Goal: Task Accomplishment & Management: Manage account settings

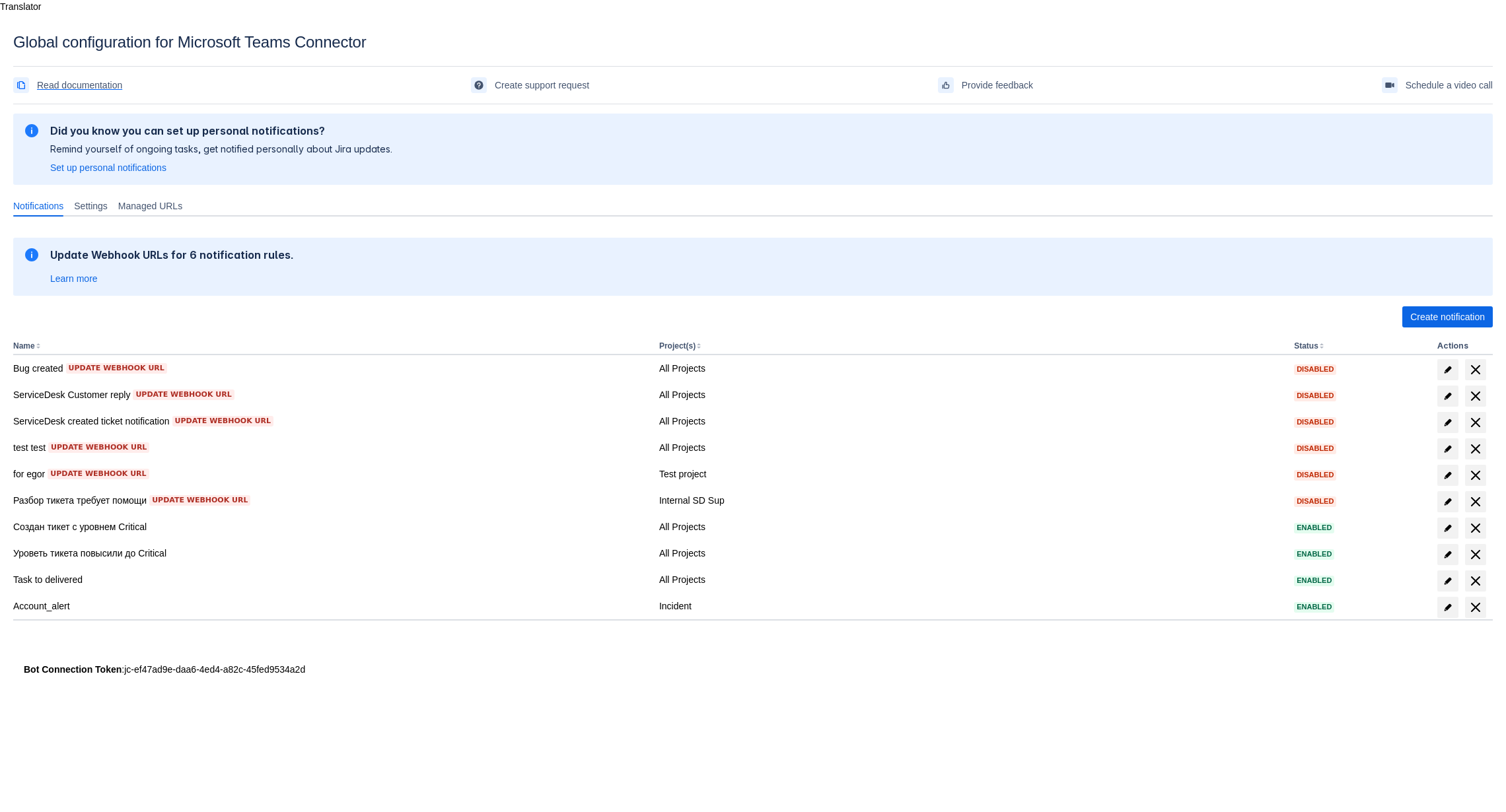
click at [78, 75] on span "Read documentation" at bounding box center [79, 85] width 85 height 21
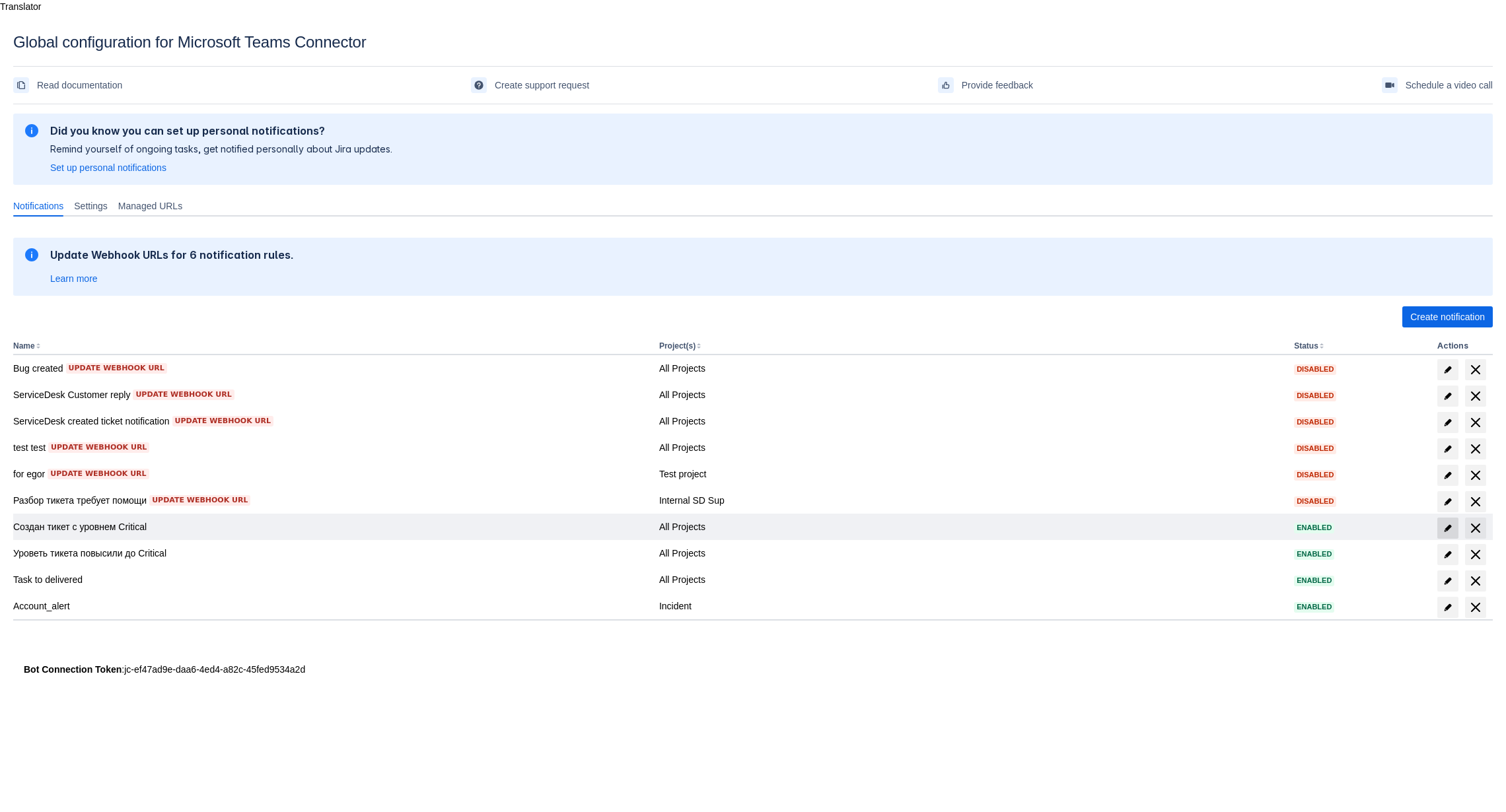
click at [1445, 523] on span "edit" at bounding box center [1447, 528] width 10 height 10
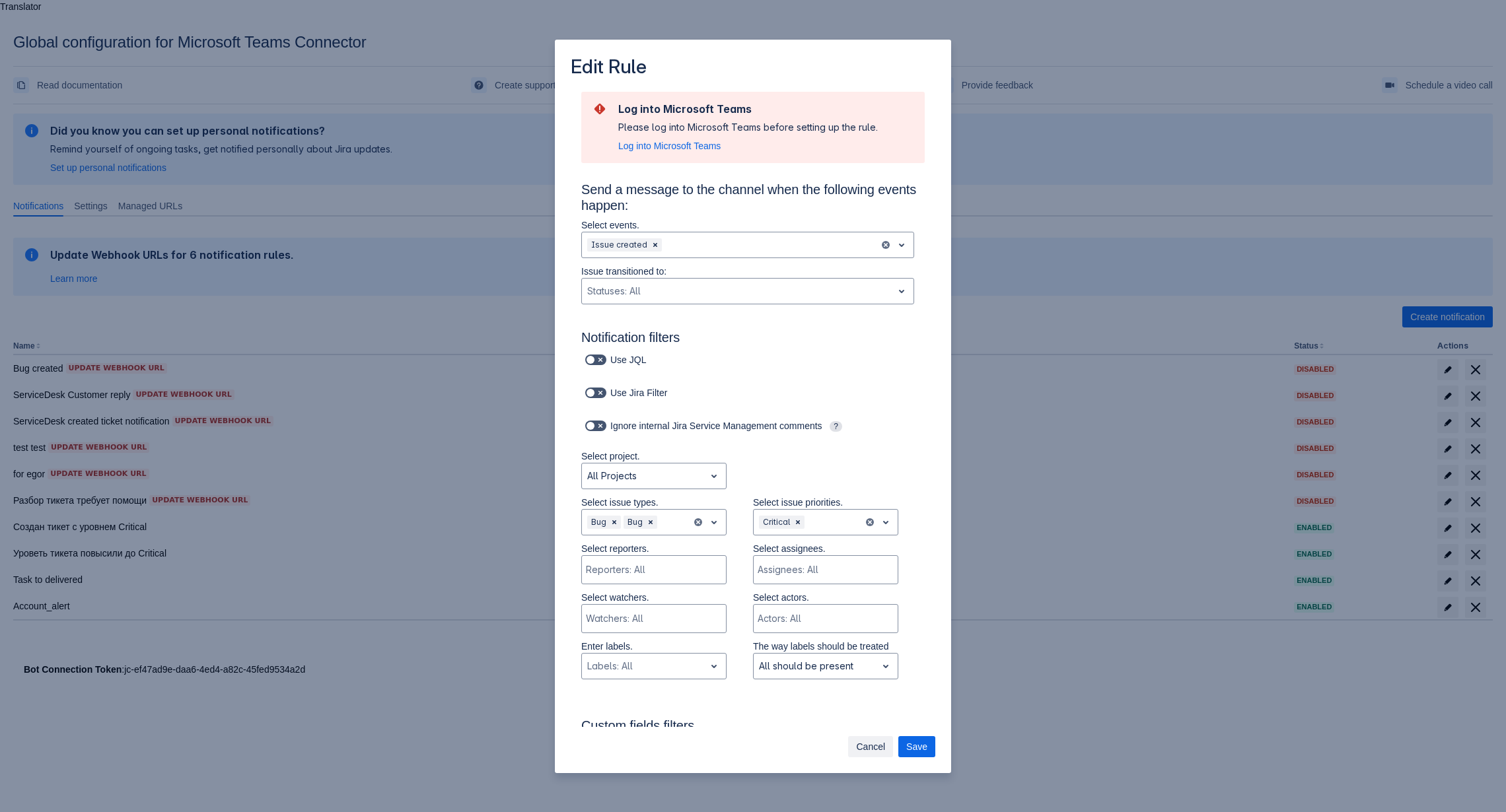
click at [855, 742] on button "Cancel" at bounding box center [870, 747] width 45 height 21
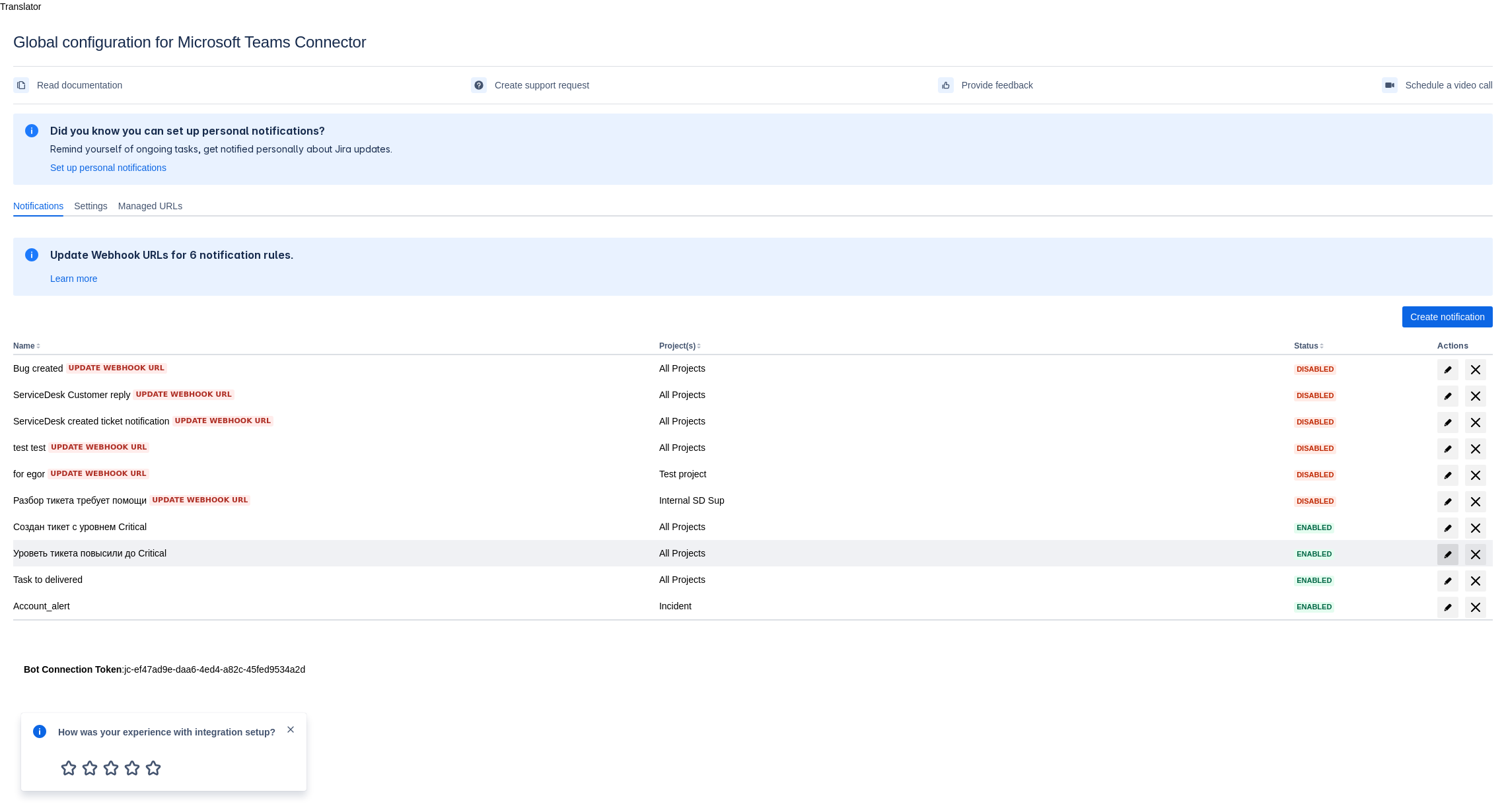
click at [1448, 549] on span "edit" at bounding box center [1447, 554] width 10 height 10
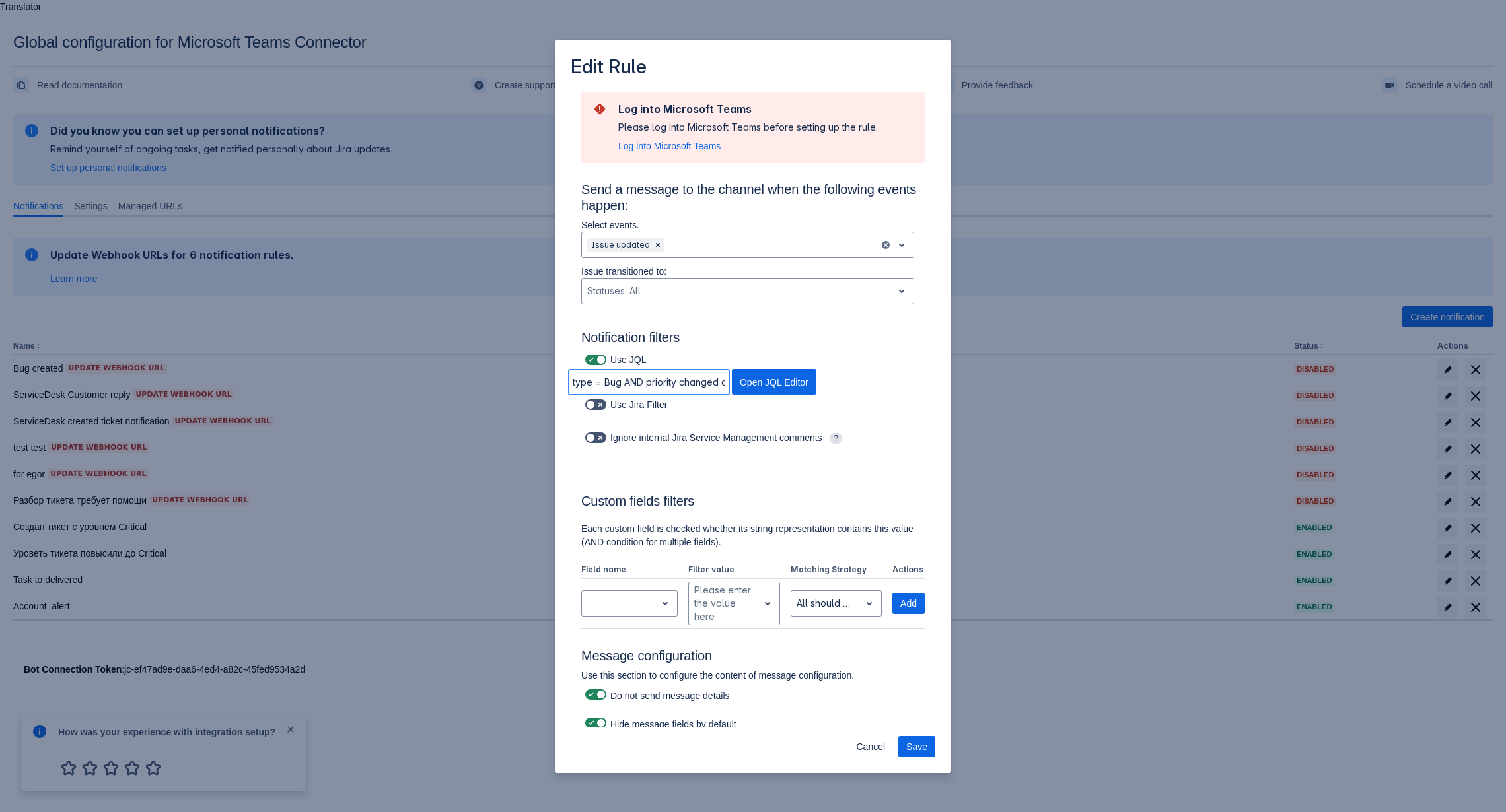
click at [639, 393] on input "type = Bug AND priority changed and priority = Critical and status not in (Done…" at bounding box center [649, 382] width 161 height 24
drag, startPoint x: 610, startPoint y: 385, endPoint x: 902, endPoint y: 396, distance: 292.2
click at [729, 394] on input "type = Bug AND priority changed and priority = Critical and status not in (Done…" at bounding box center [649, 382] width 161 height 24
click at [656, 391] on input "type = Bug AND priority changed and priority = Critical and status not in (Done…" at bounding box center [649, 382] width 161 height 24
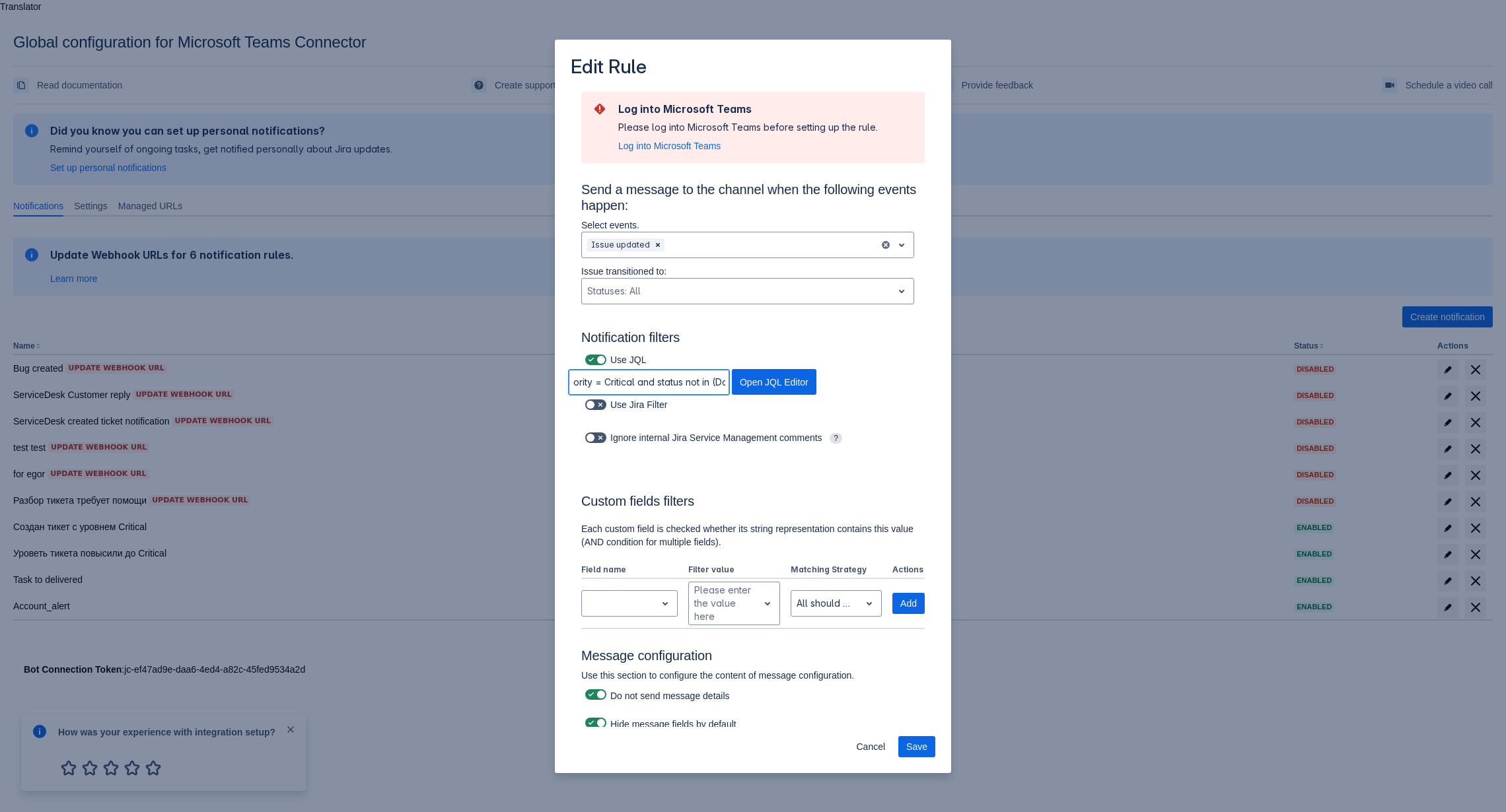
scroll to position [0, 0]
drag, startPoint x: 669, startPoint y: 390, endPoint x: 693, endPoint y: 391, distance: 24.0
click at [693, 391] on input "type = Bug AND priority changed and priority = Critical and status not in (Done…" at bounding box center [649, 382] width 161 height 24
click at [670, 392] on input "type = Bug AND priority changed and priority = Critical and status not in (Done…" at bounding box center [649, 382] width 161 height 24
click at [739, 377] on span "Open JQL Editor" at bounding box center [773, 382] width 69 height 26
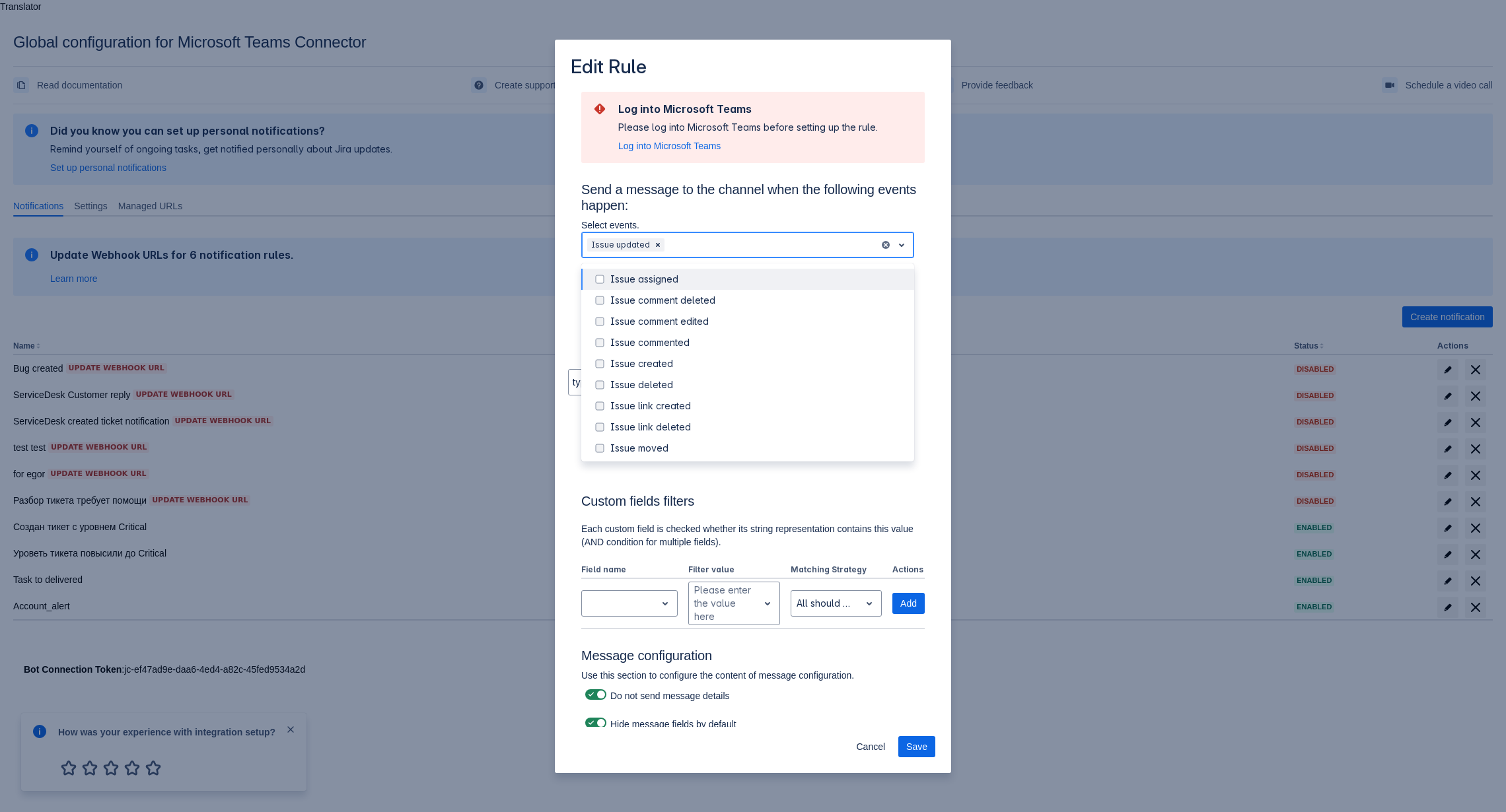
click at [715, 243] on div at bounding box center [771, 245] width 207 height 16
click at [770, 489] on div "Custom fields filters Each custom field is checked whether its string represent…" at bounding box center [753, 545] width 344 height 168
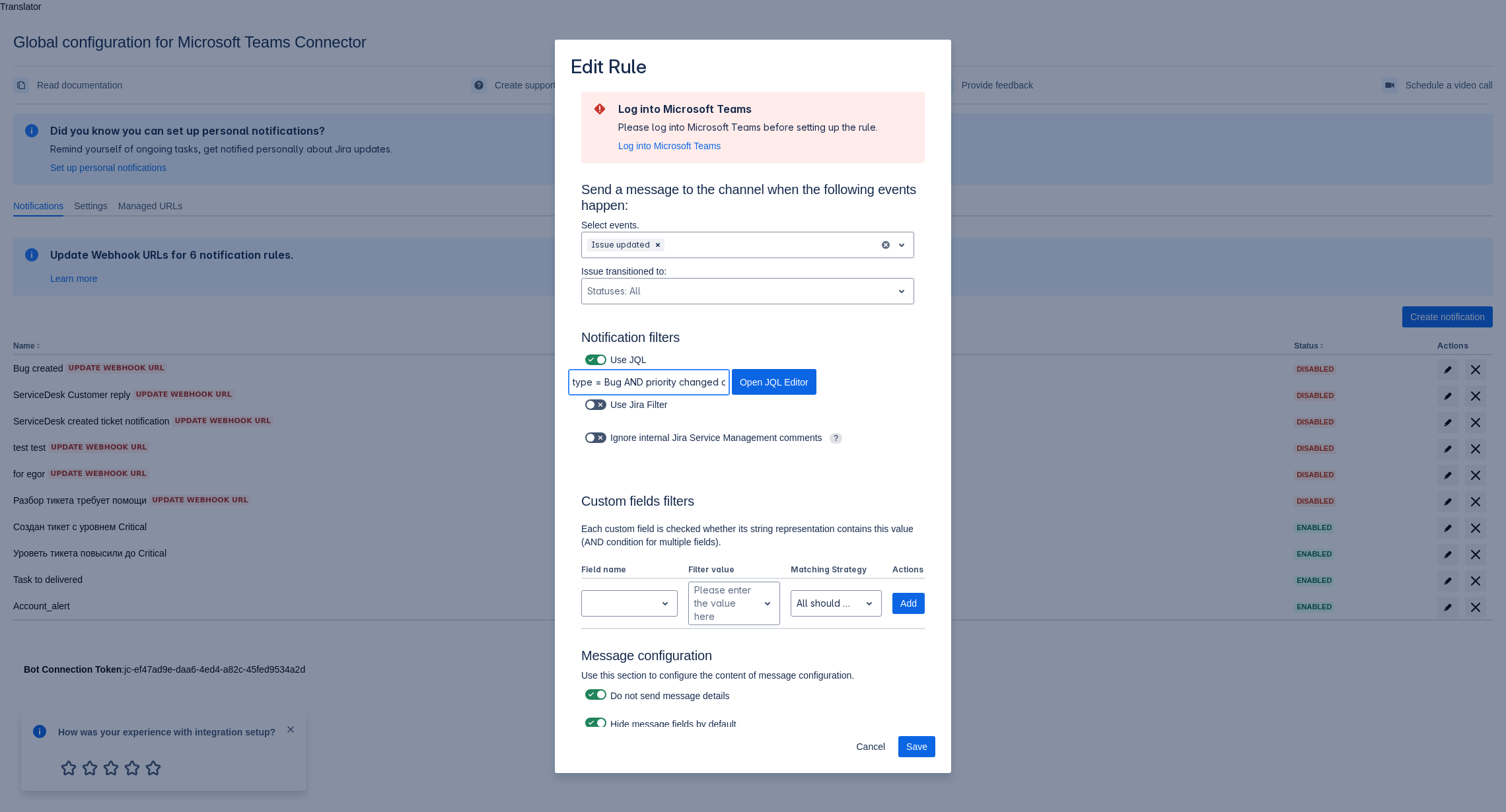
click at [640, 386] on input "type = Bug AND priority changed and priority = Critical and status not in (Done…" at bounding box center [649, 382] width 161 height 24
drag, startPoint x: 627, startPoint y: 383, endPoint x: 667, endPoint y: 379, distance: 40.2
click at [667, 379] on input "type = Bug AND priority changed and priority = Critical and status not in (Done…" at bounding box center [649, 382] width 161 height 24
click at [679, 383] on input "type = Bug AND priority changed and priority = Critical and status not in (Done…" at bounding box center [649, 382] width 161 height 24
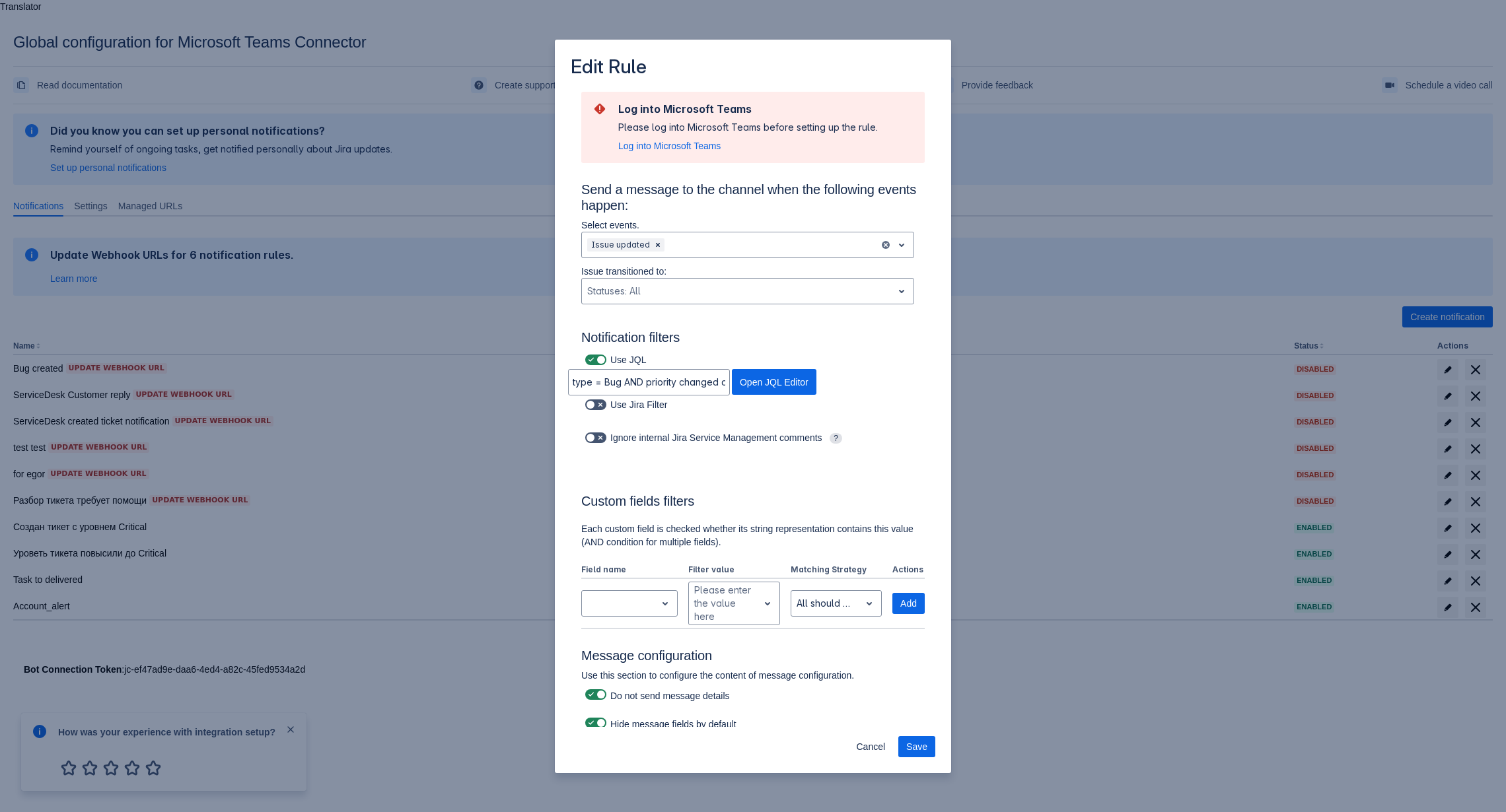
click at [738, 491] on div "Custom fields filters Each custom field is checked whether its string represent…" at bounding box center [753, 545] width 344 height 168
click at [872, 742] on span "Cancel" at bounding box center [870, 747] width 29 height 21
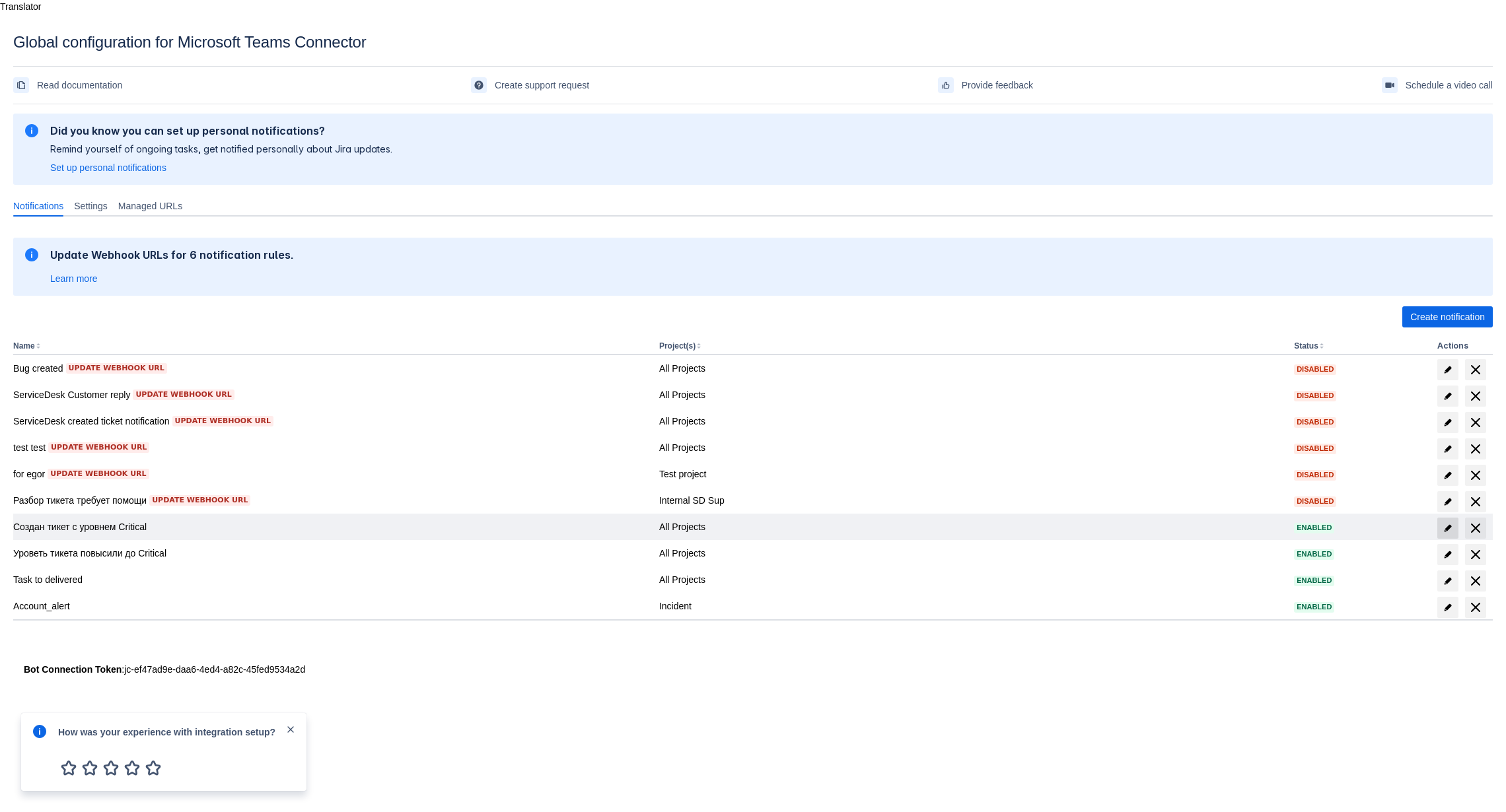
click at [1455, 518] on span at bounding box center [1448, 528] width 21 height 21
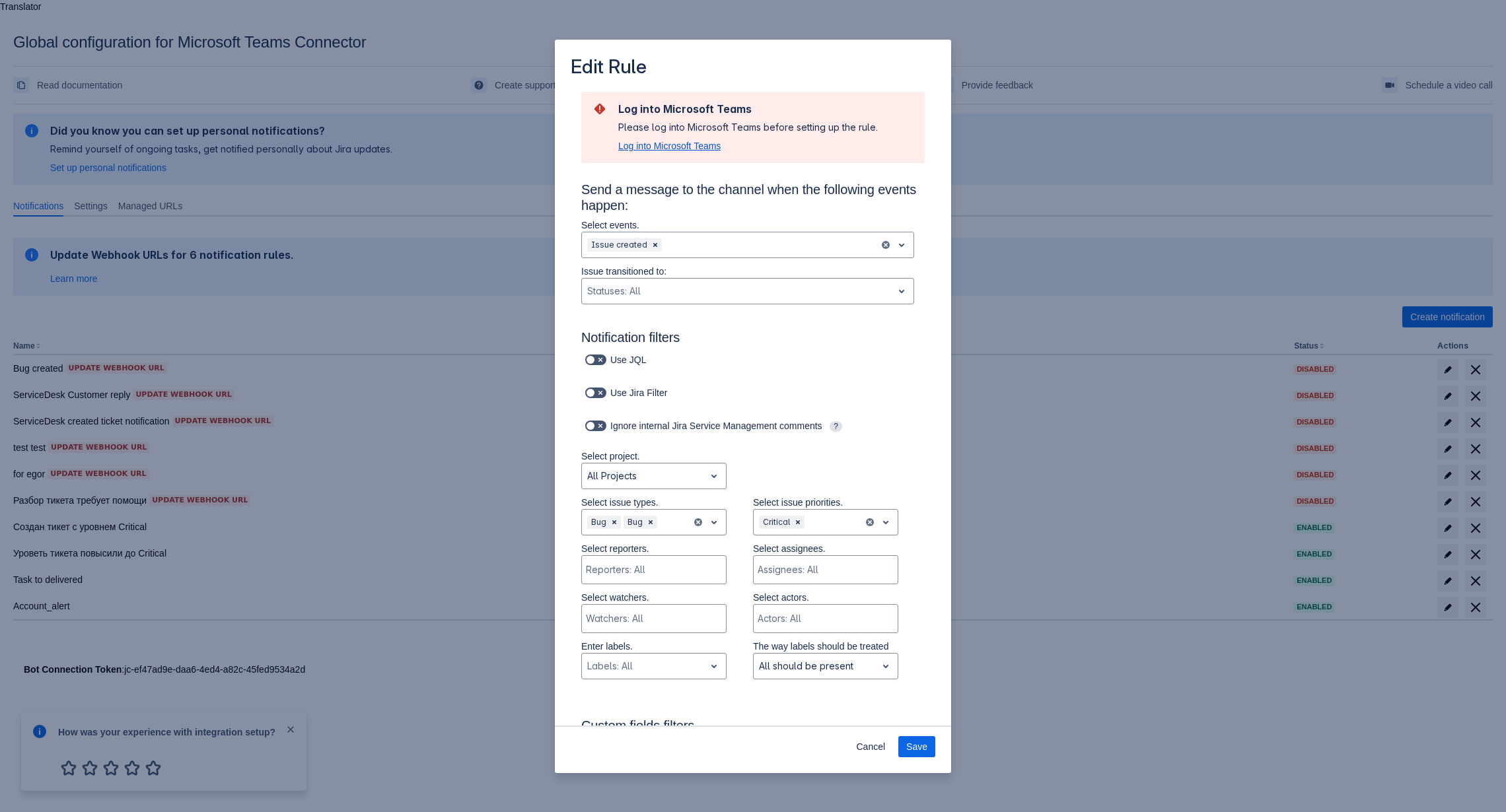
click at [648, 148] on span "Log into Microsoft Teams" at bounding box center [669, 145] width 103 height 13
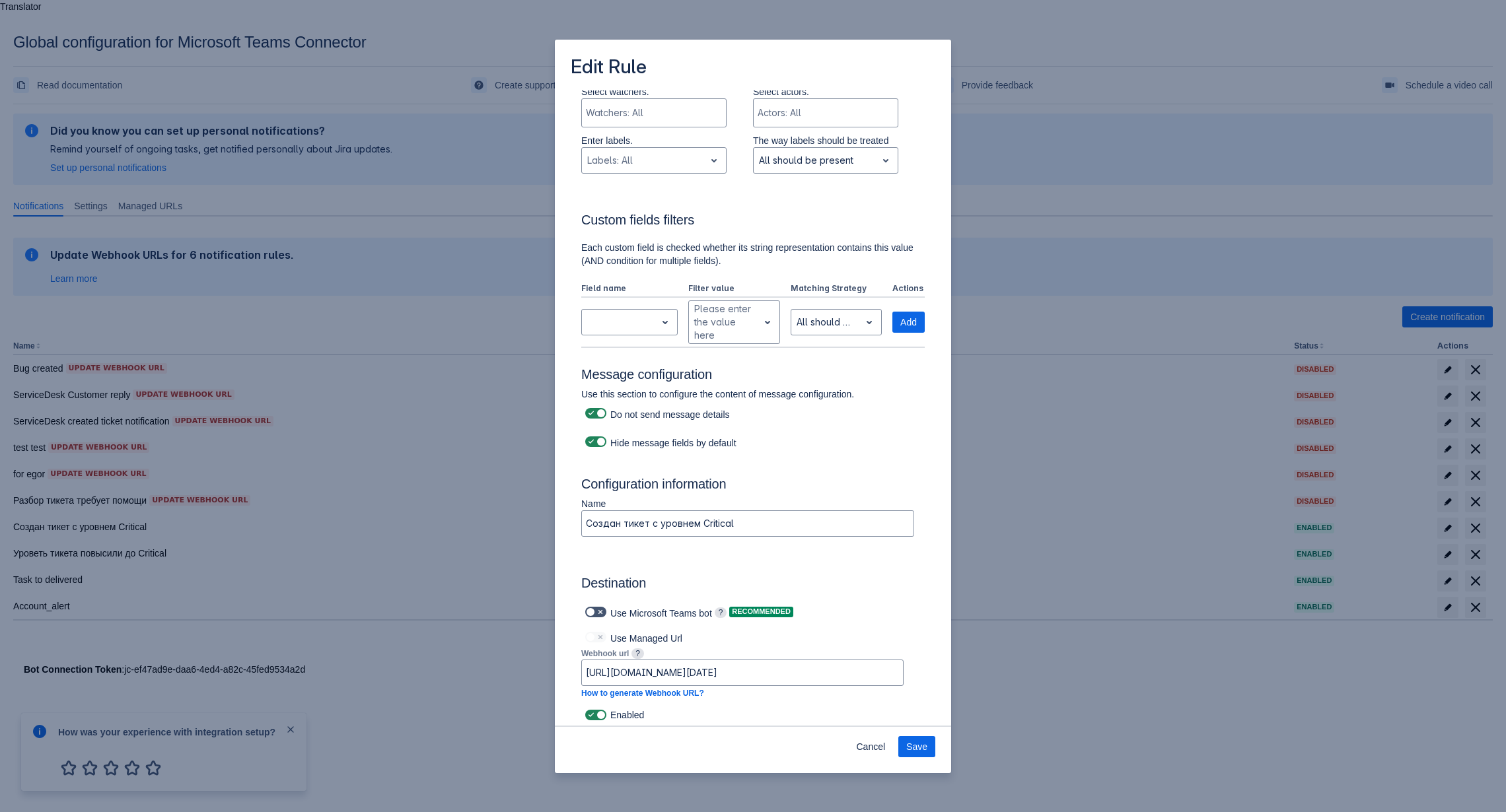
scroll to position [416, 0]
click at [595, 712] on span at bounding box center [600, 716] width 10 height 10
click at [594, 712] on input "checkbox" at bounding box center [589, 716] width 8 height 8
checkbox input "false"
click at [922, 743] on span "Save" at bounding box center [917, 747] width 21 height 21
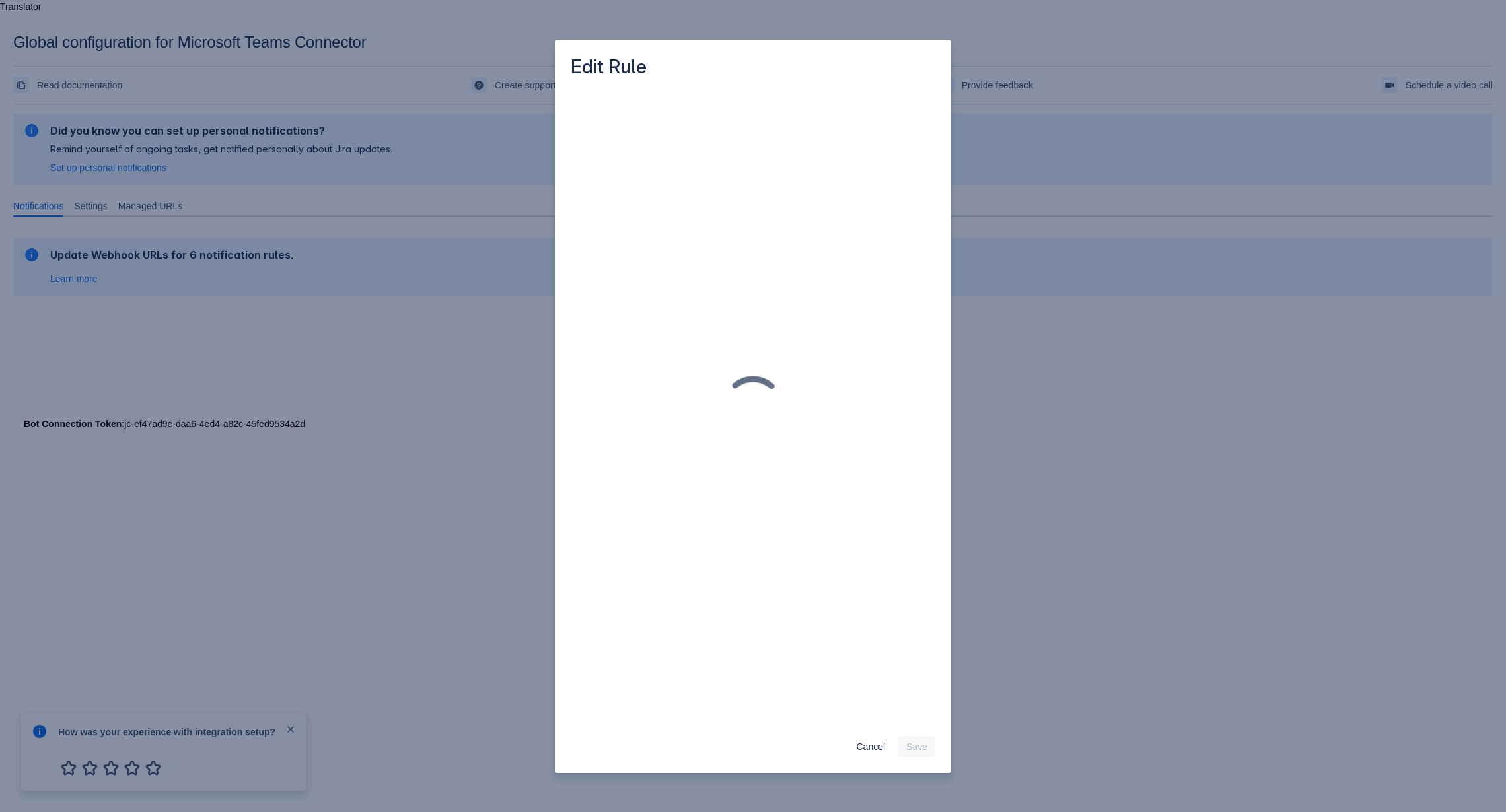
scroll to position [0, 0]
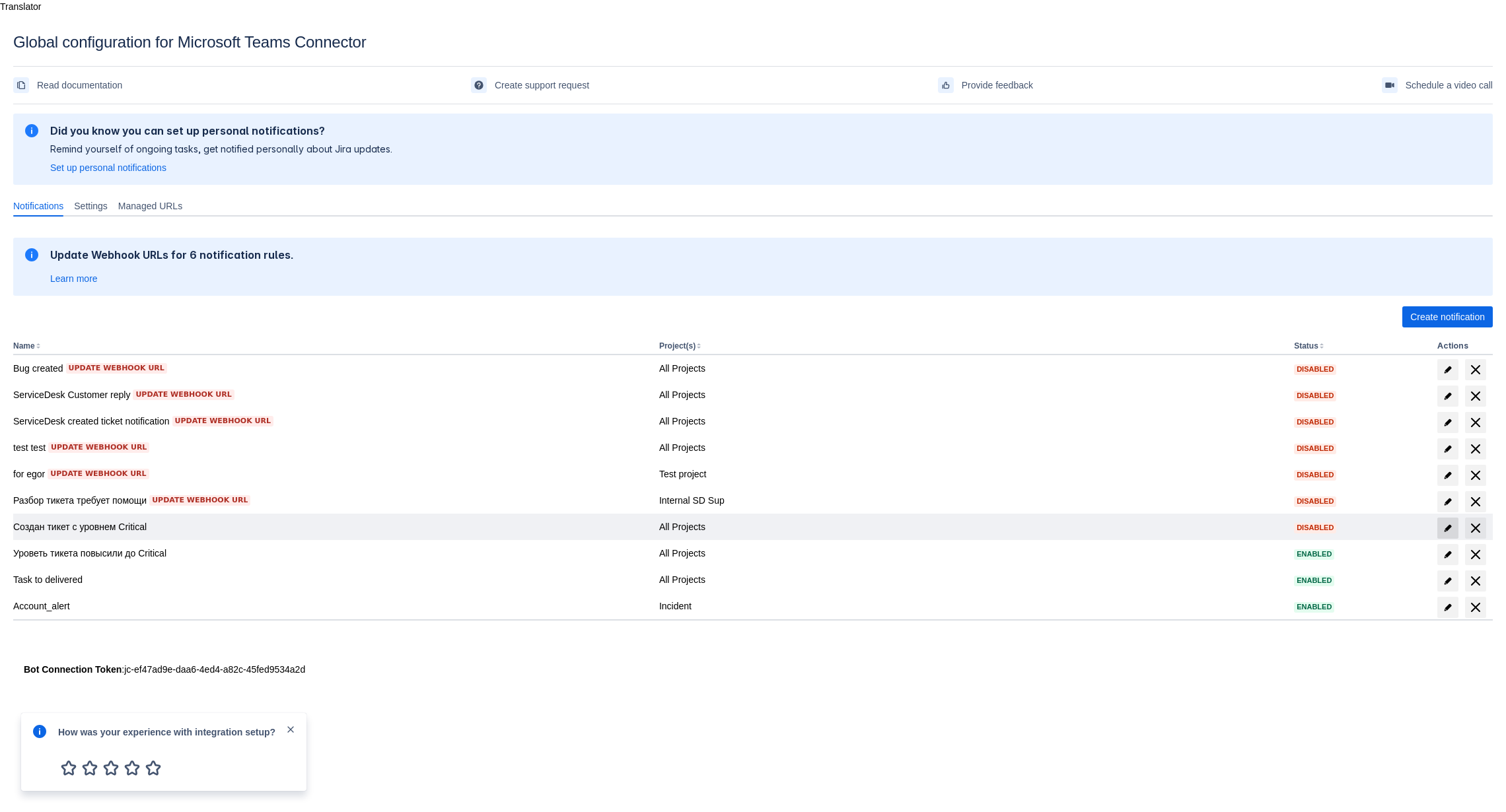
click at [1448, 523] on span "edit" at bounding box center [1447, 528] width 10 height 10
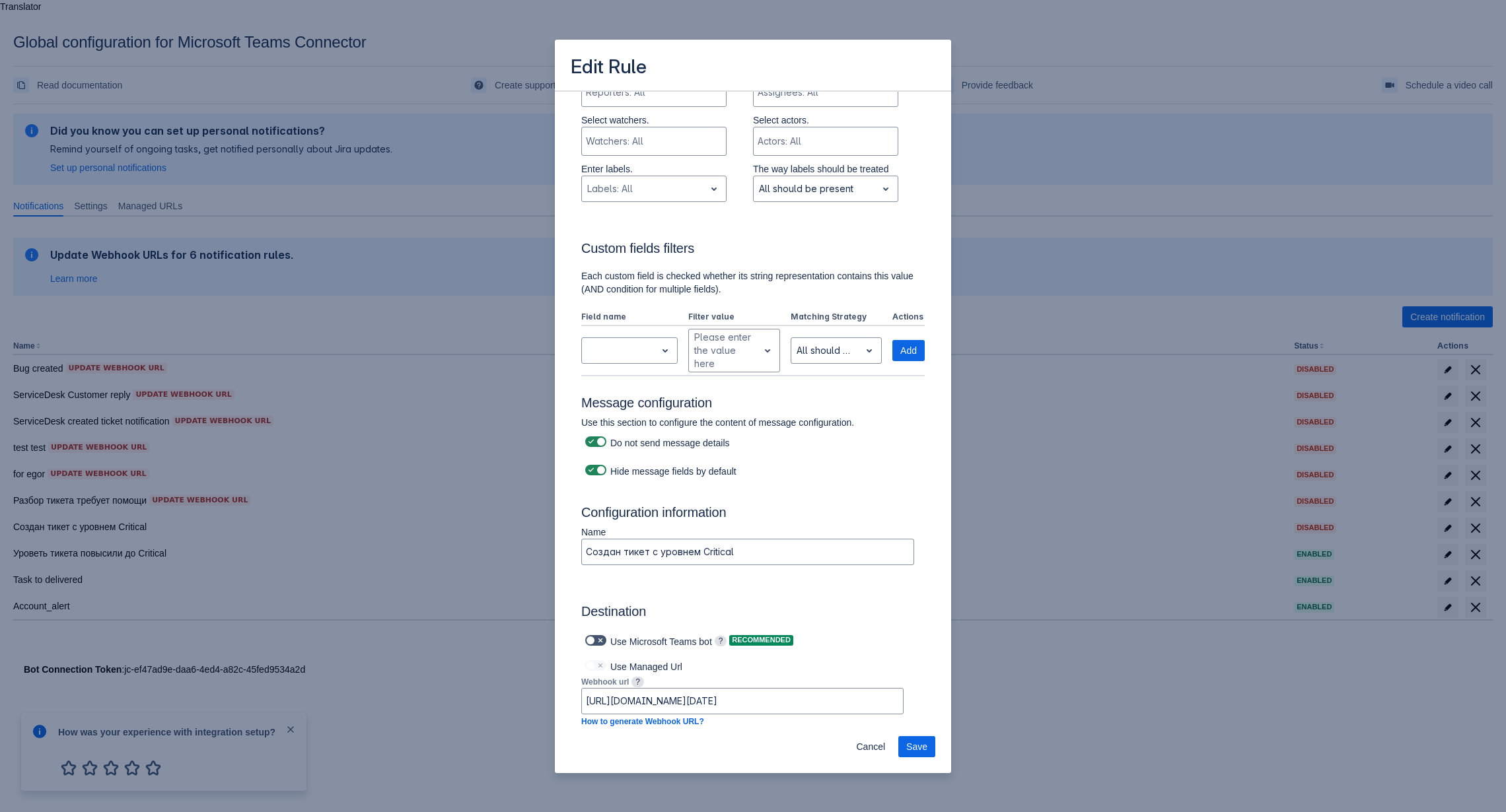
scroll to position [416, 0]
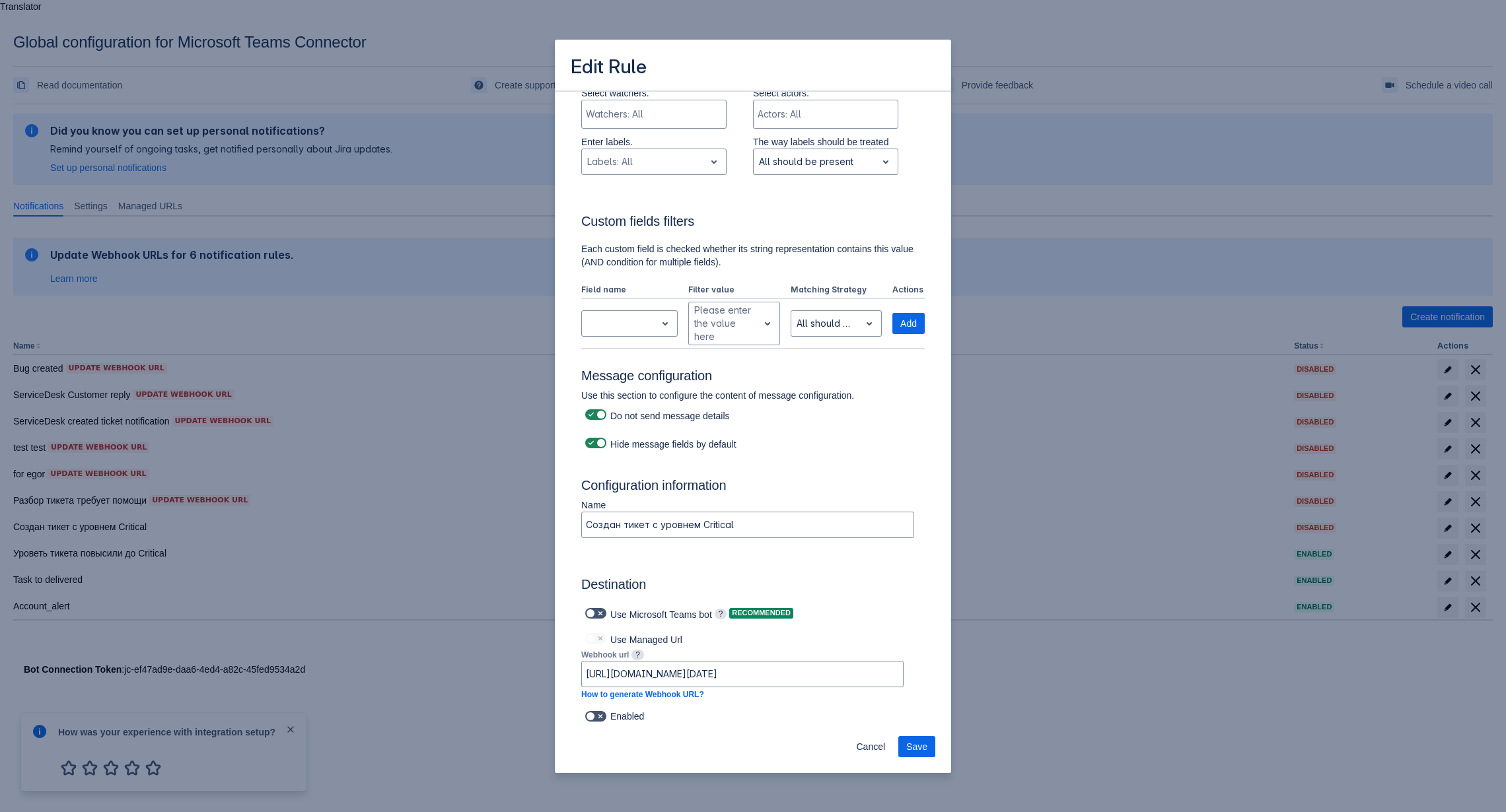
click at [607, 723] on div "Enabled" at bounding box center [753, 716] width 344 height 19
click at [599, 721] on span at bounding box center [600, 716] width 10 height 10
click at [594, 721] on input "checkbox" at bounding box center [589, 716] width 8 height 8
checkbox input "true"
click at [918, 752] on span "Save" at bounding box center [917, 747] width 21 height 21
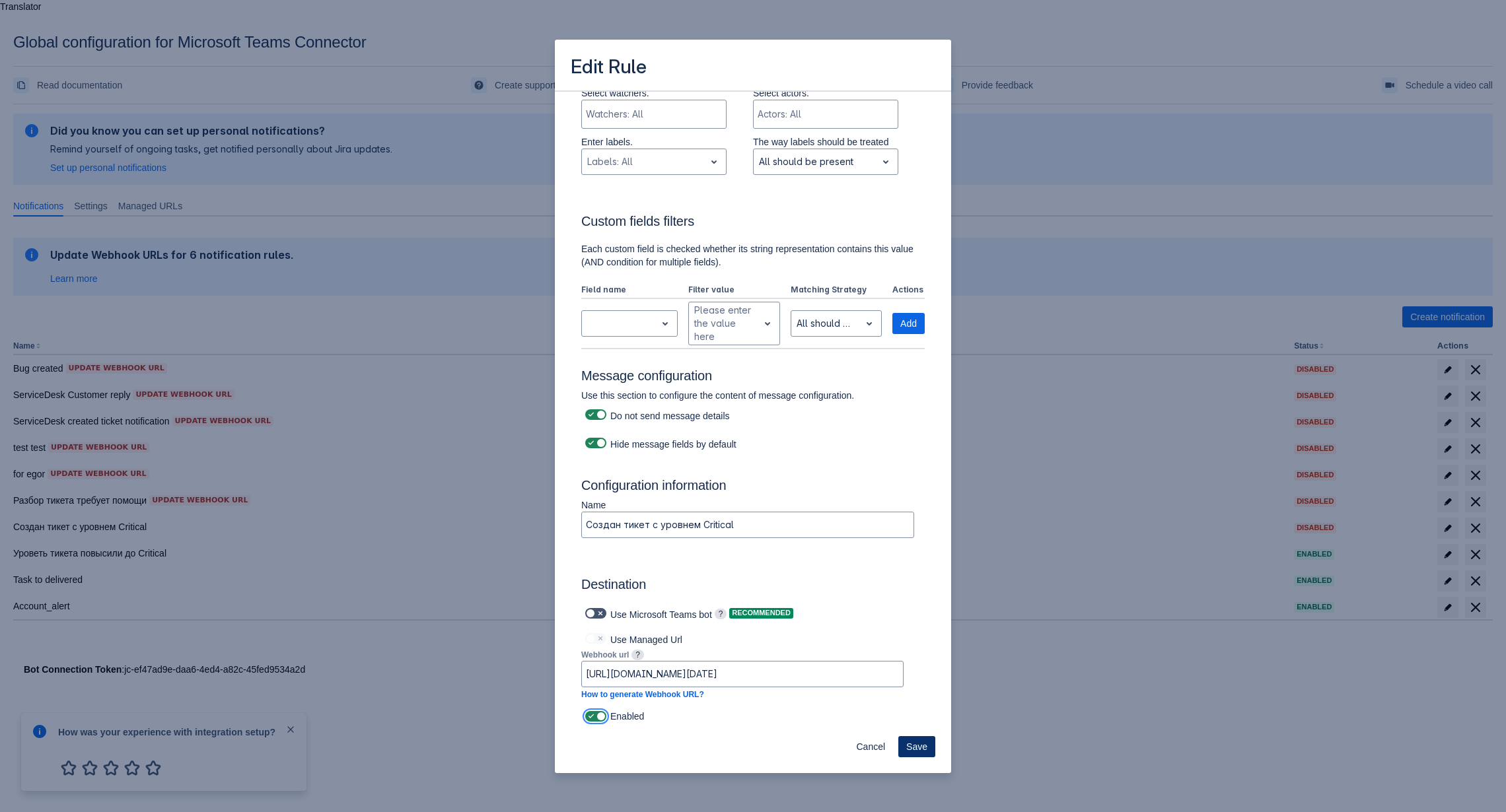
scroll to position [0, 0]
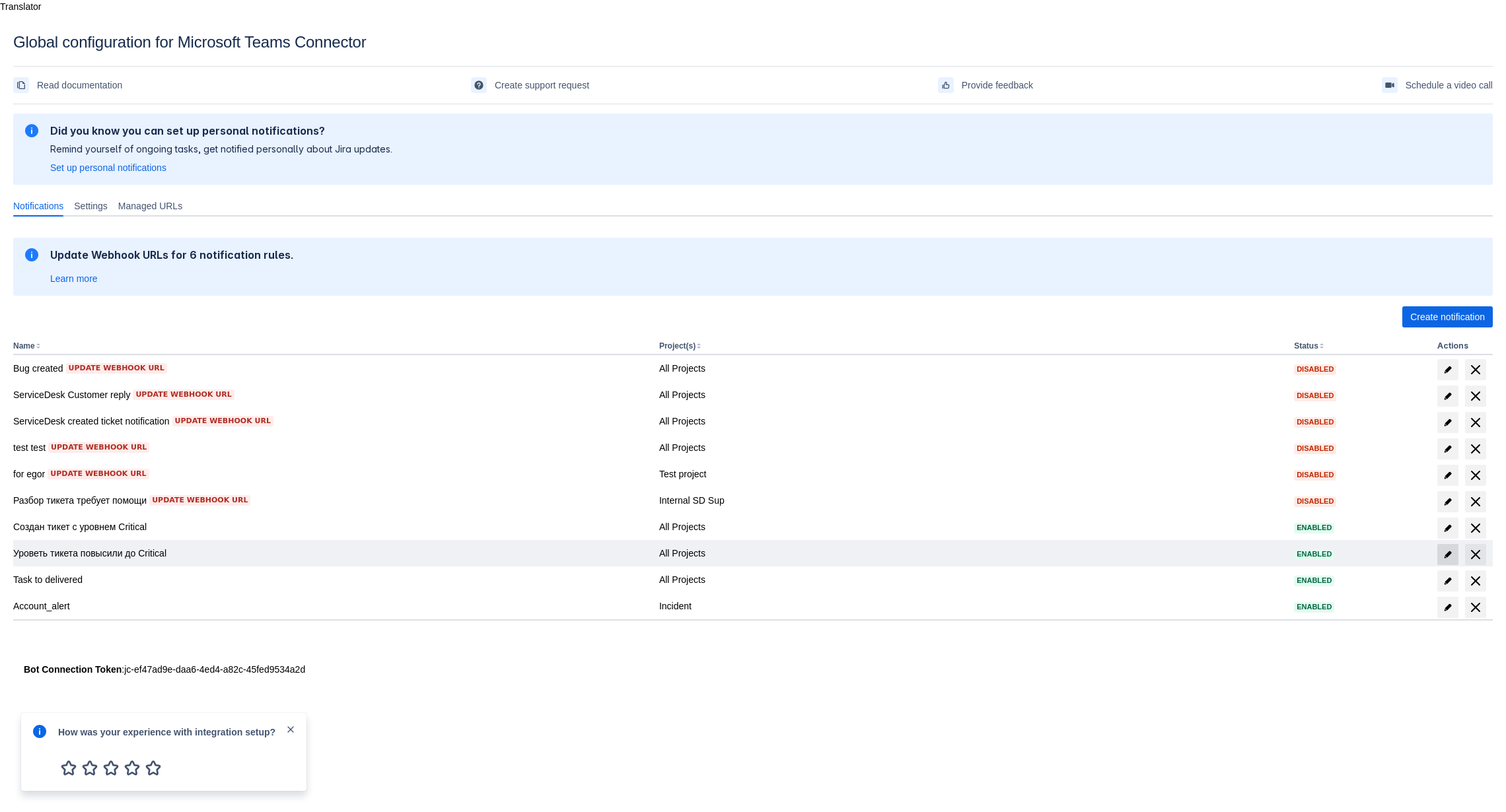
click at [1447, 549] on span "edit" at bounding box center [1447, 554] width 10 height 10
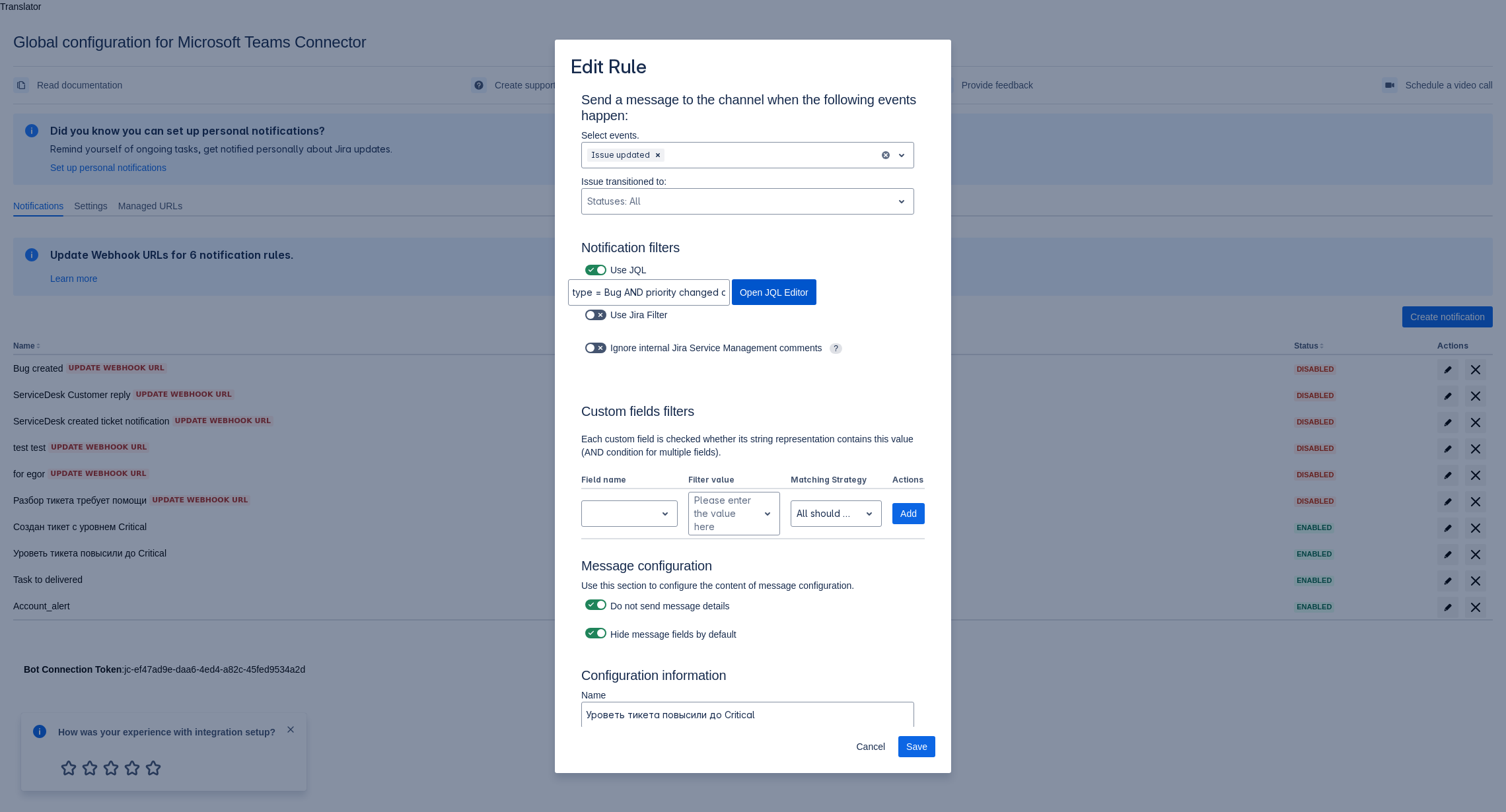
click at [761, 294] on span "Open JQL Editor" at bounding box center [773, 292] width 69 height 26
type input "type = Bug AND priority CHANGED TO "Critical" AND status not in (Done, Cancel, …"
click at [810, 149] on div at bounding box center [771, 155] width 207 height 16
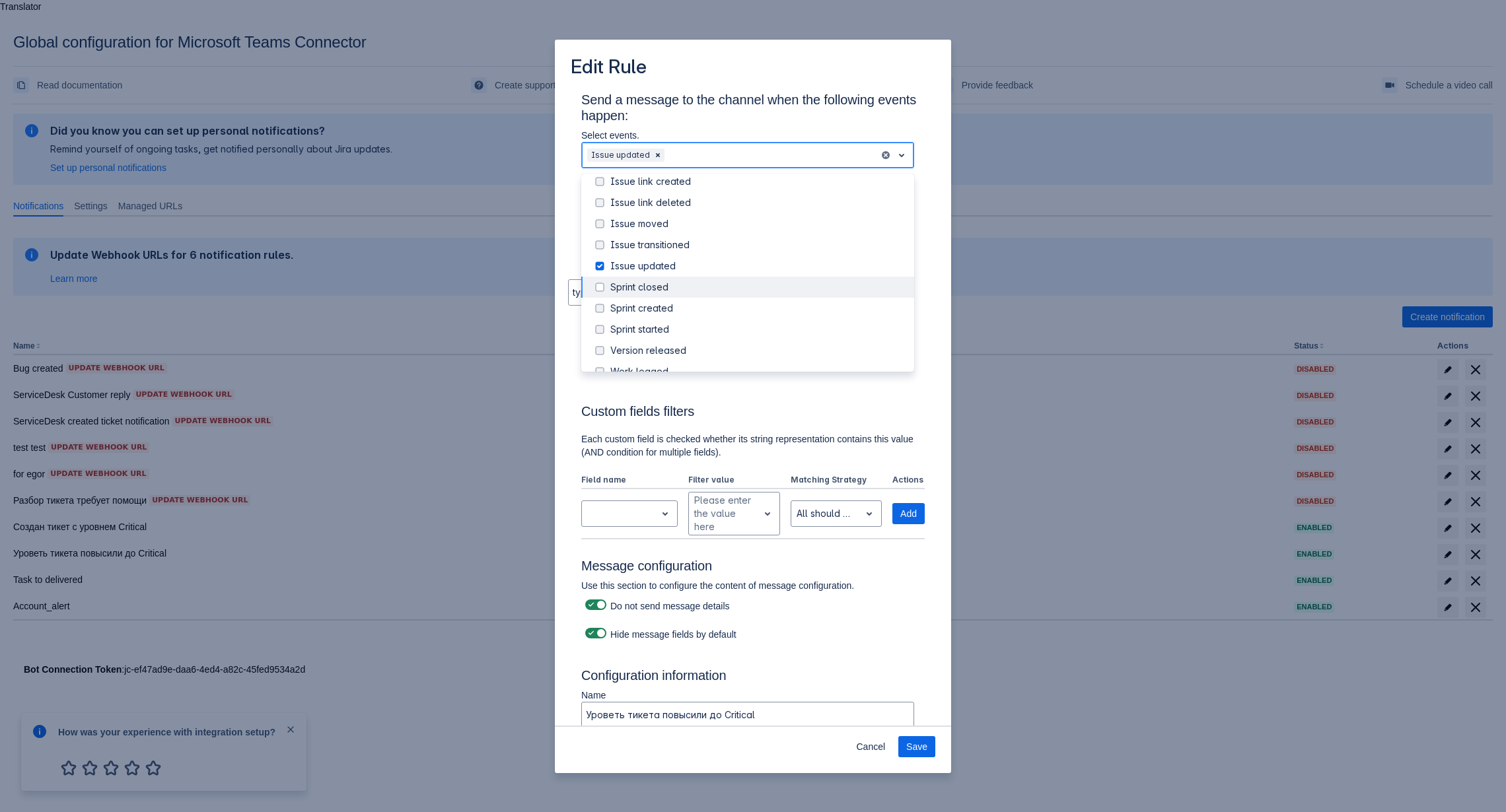
scroll to position [150, 0]
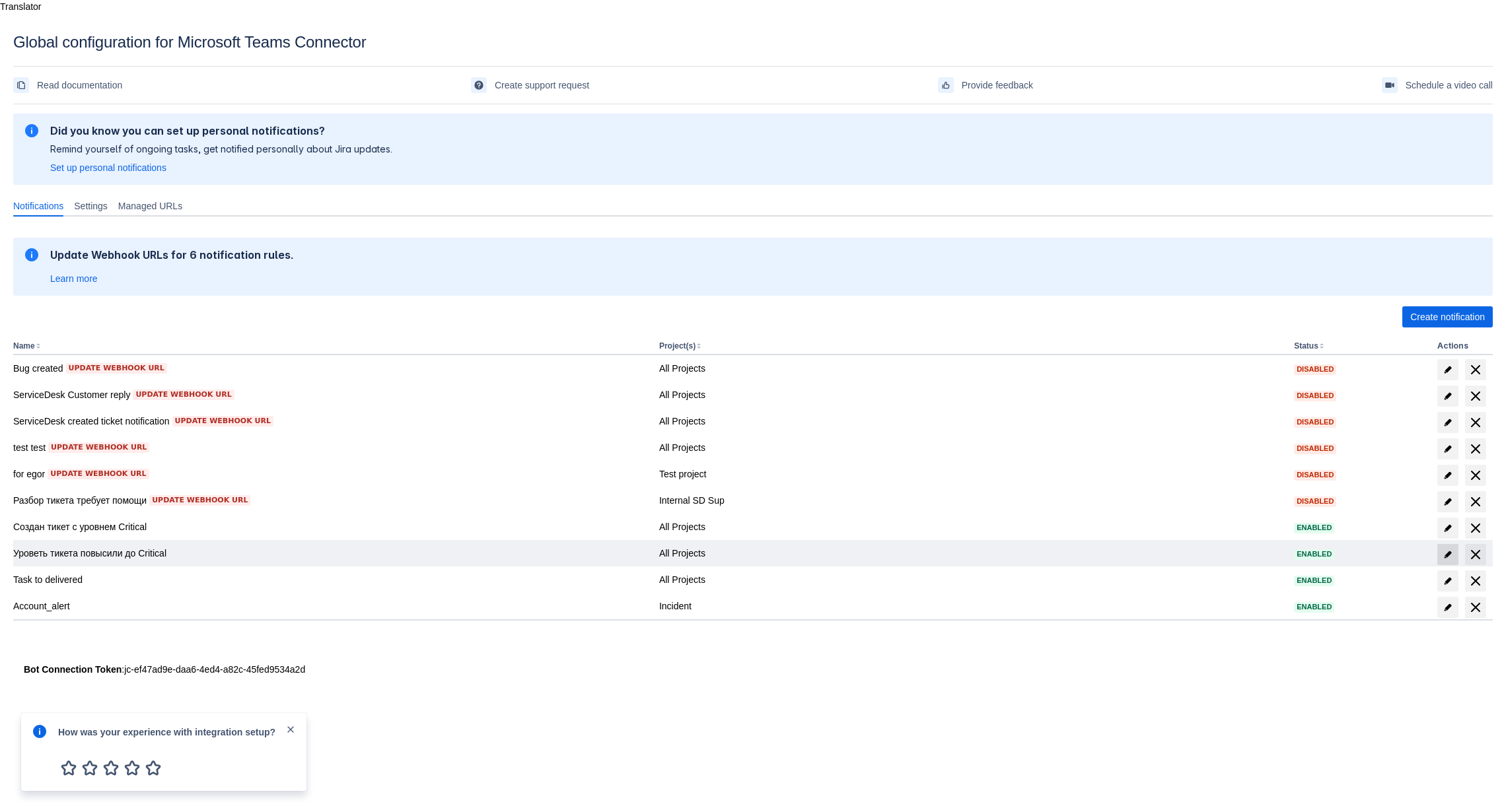
click at [1442, 544] on span at bounding box center [1448, 554] width 21 height 21
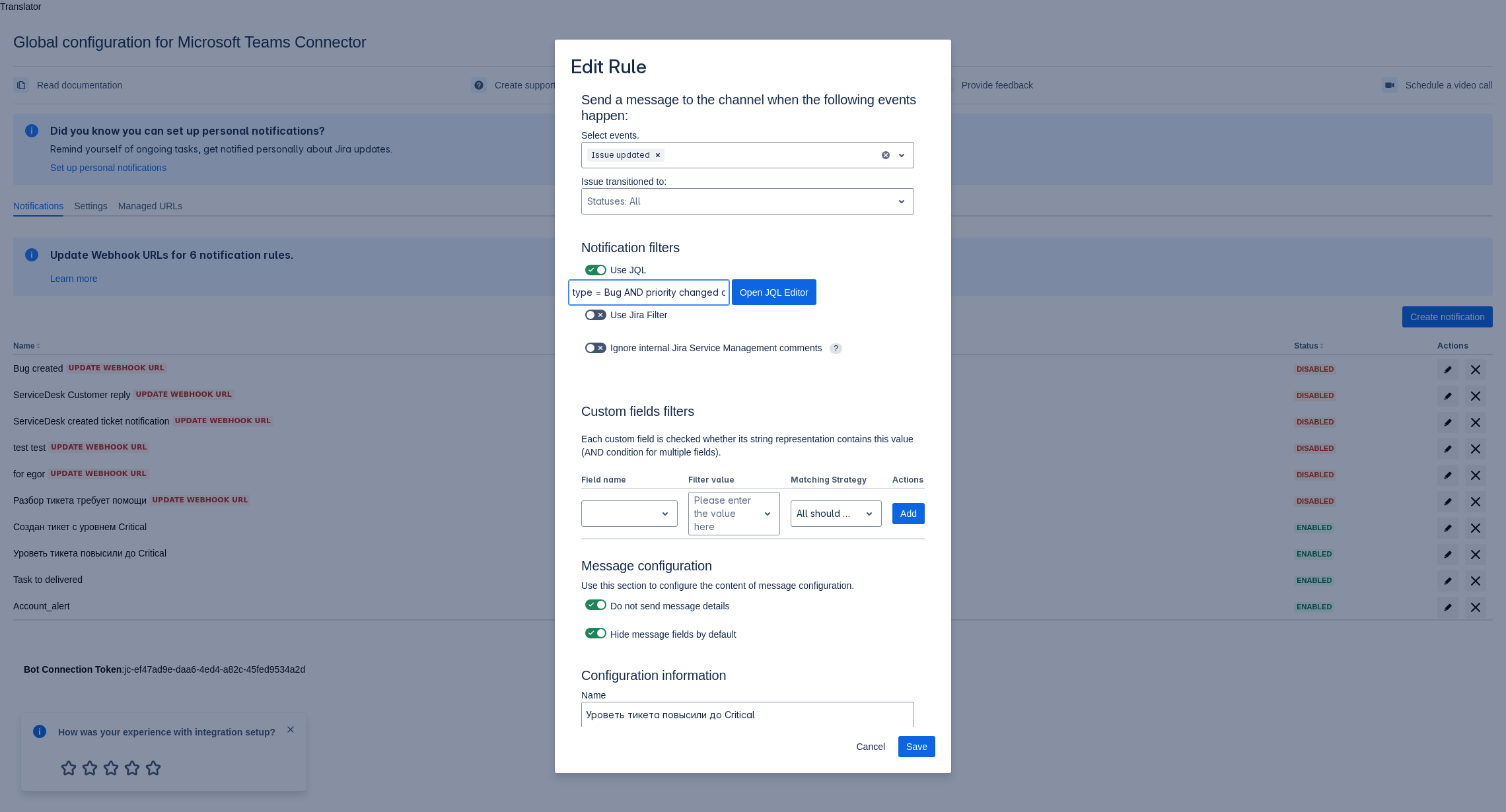
click at [661, 285] on input "type = Bug AND priority changed and priority = Critical and status not in (Done…" at bounding box center [649, 292] width 161 height 24
paste input "CHANGED TO "Critical" AND"
type input "type = Bug AND priority CHANGED TO "Critical" AND status not in (Done, Cancel, …"
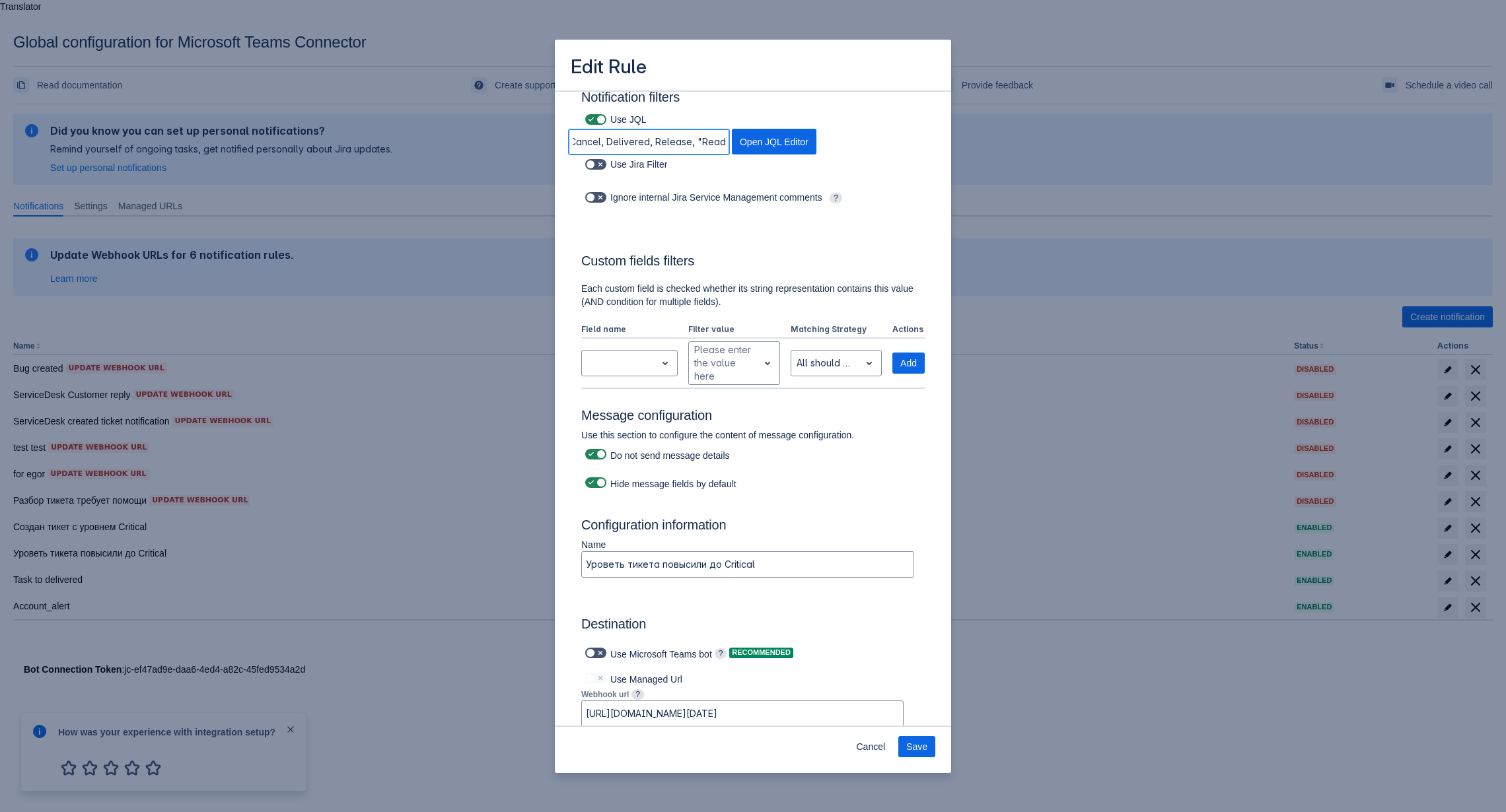
scroll to position [0, 0]
drag, startPoint x: 670, startPoint y: 141, endPoint x: 514, endPoint y: 123, distance: 157.0
click at [569, 130] on input "type = Bug AND priority CHANGED TO "Critical" AND status not in (Done, Cancel, …" at bounding box center [649, 142] width 161 height 24
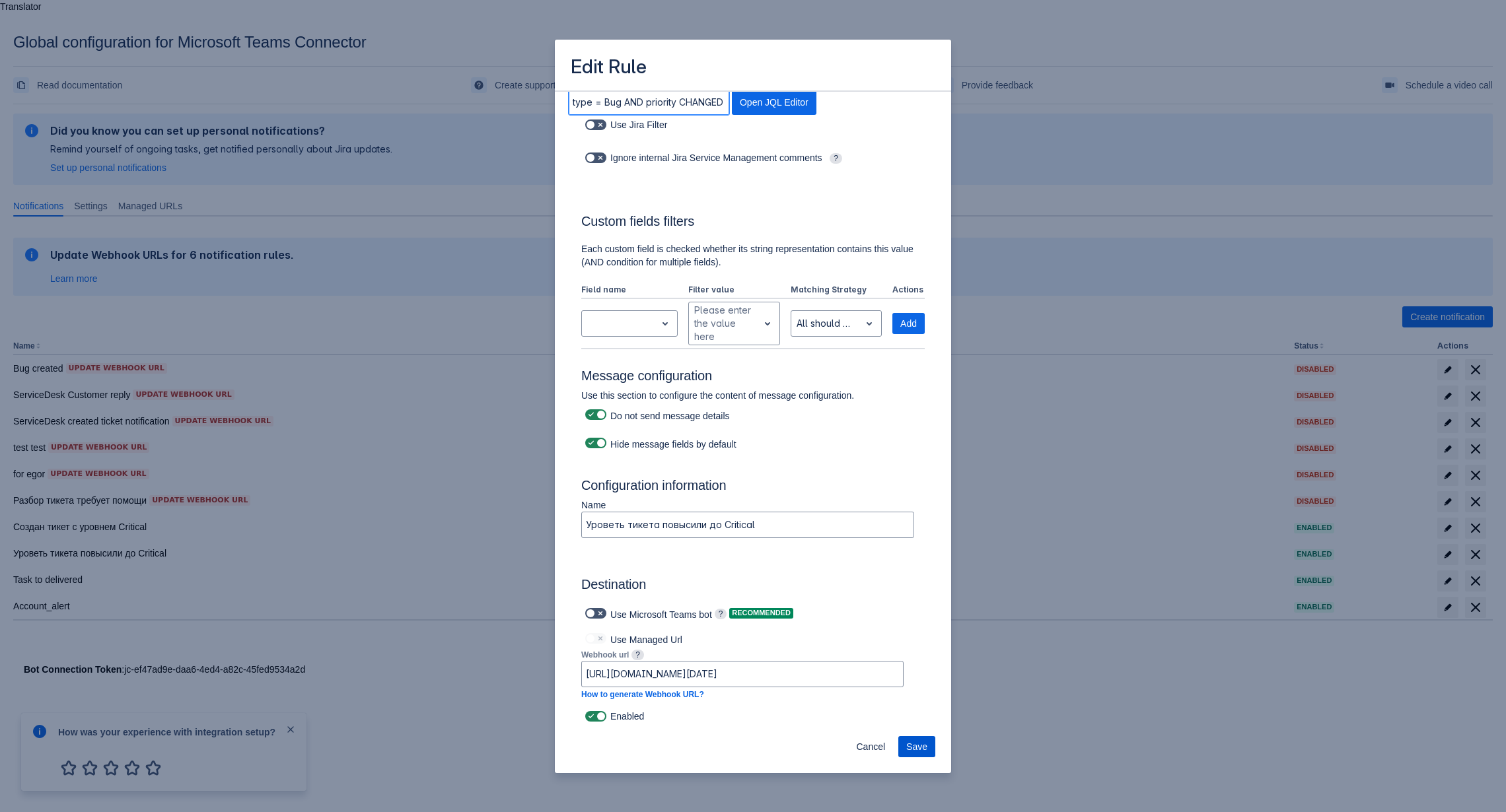
click at [913, 745] on span "Save" at bounding box center [917, 747] width 21 height 21
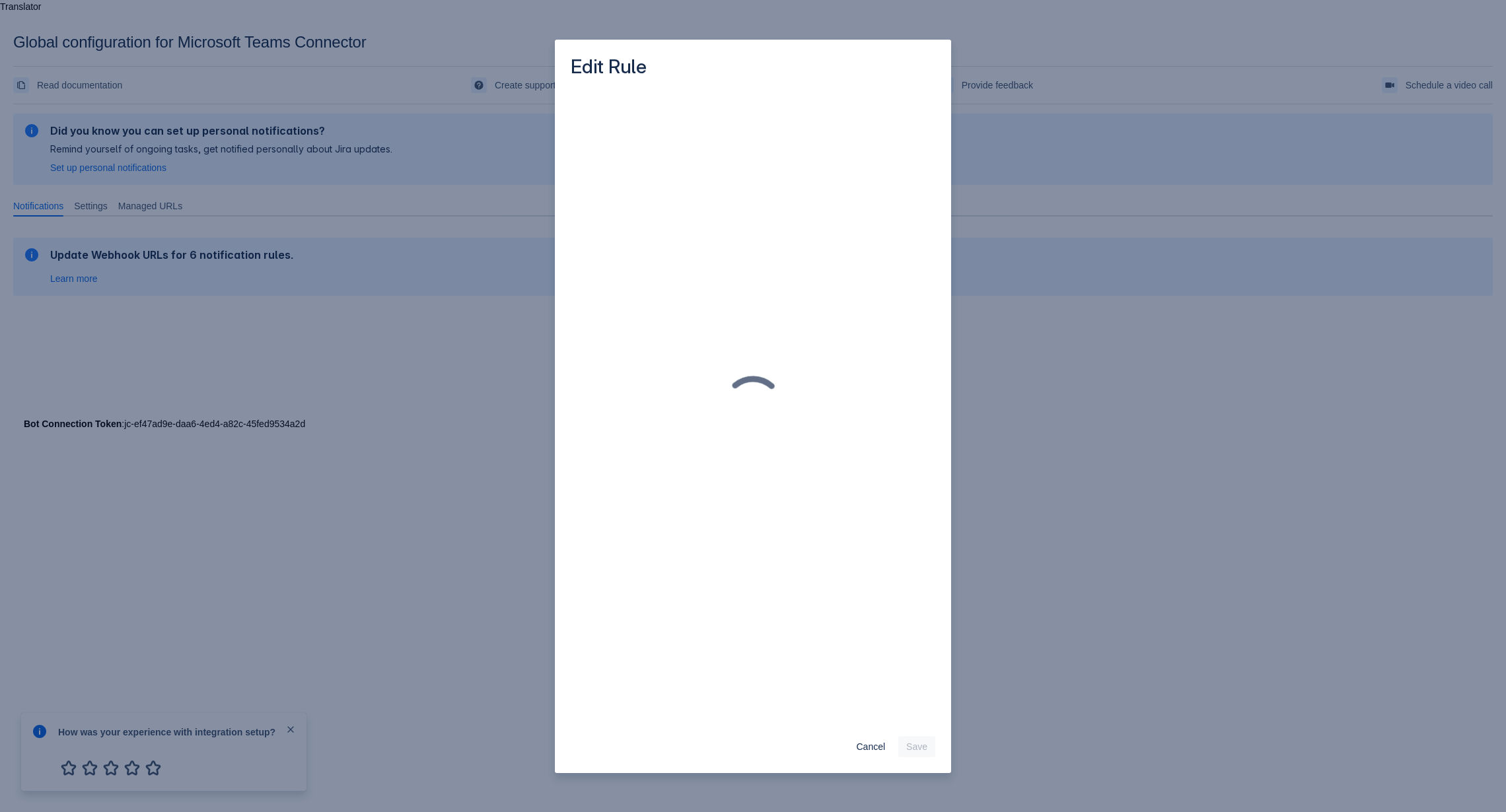
scroll to position [0, 0]
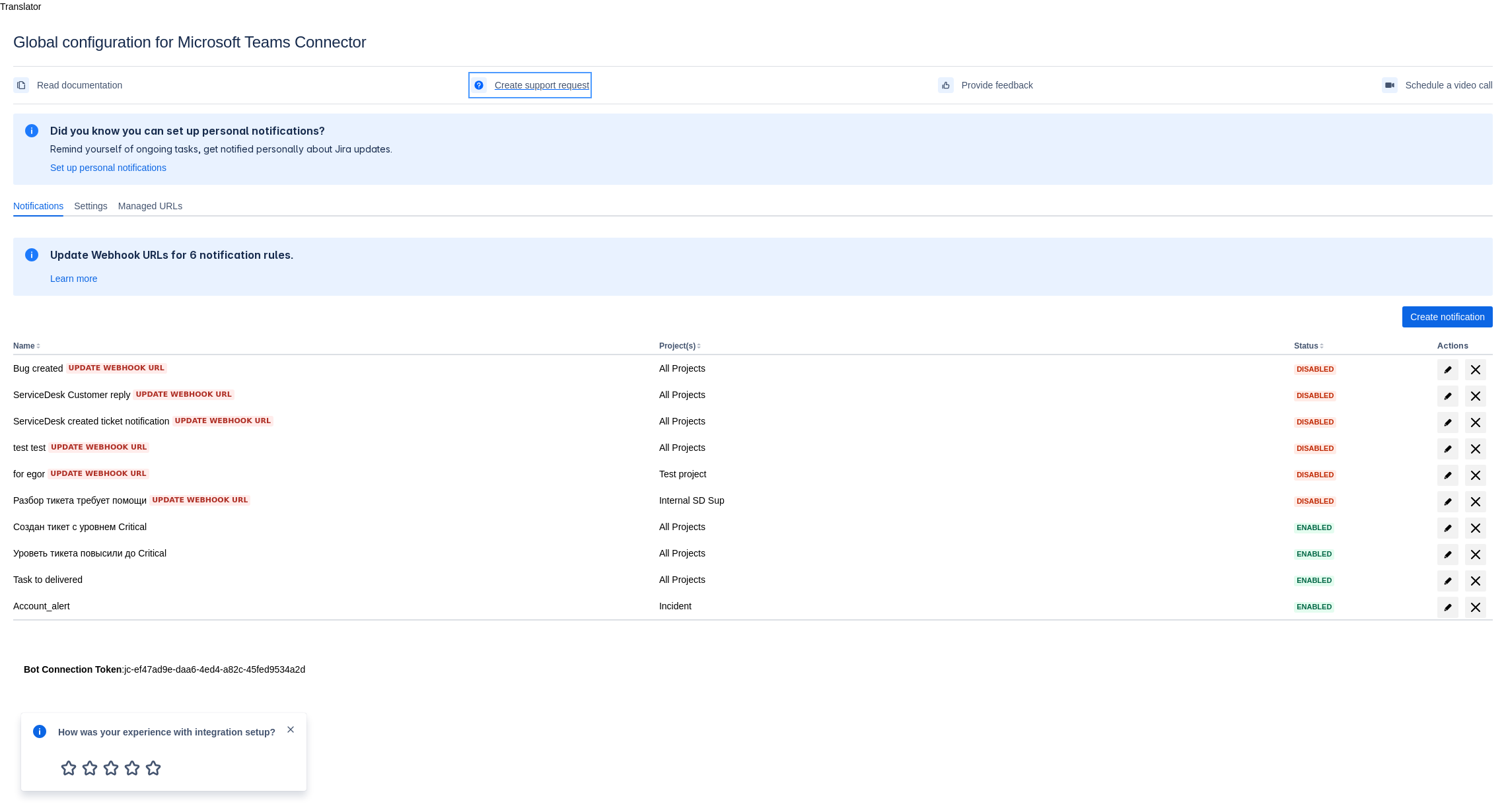
click at [552, 75] on span "Create support request" at bounding box center [542, 85] width 94 height 21
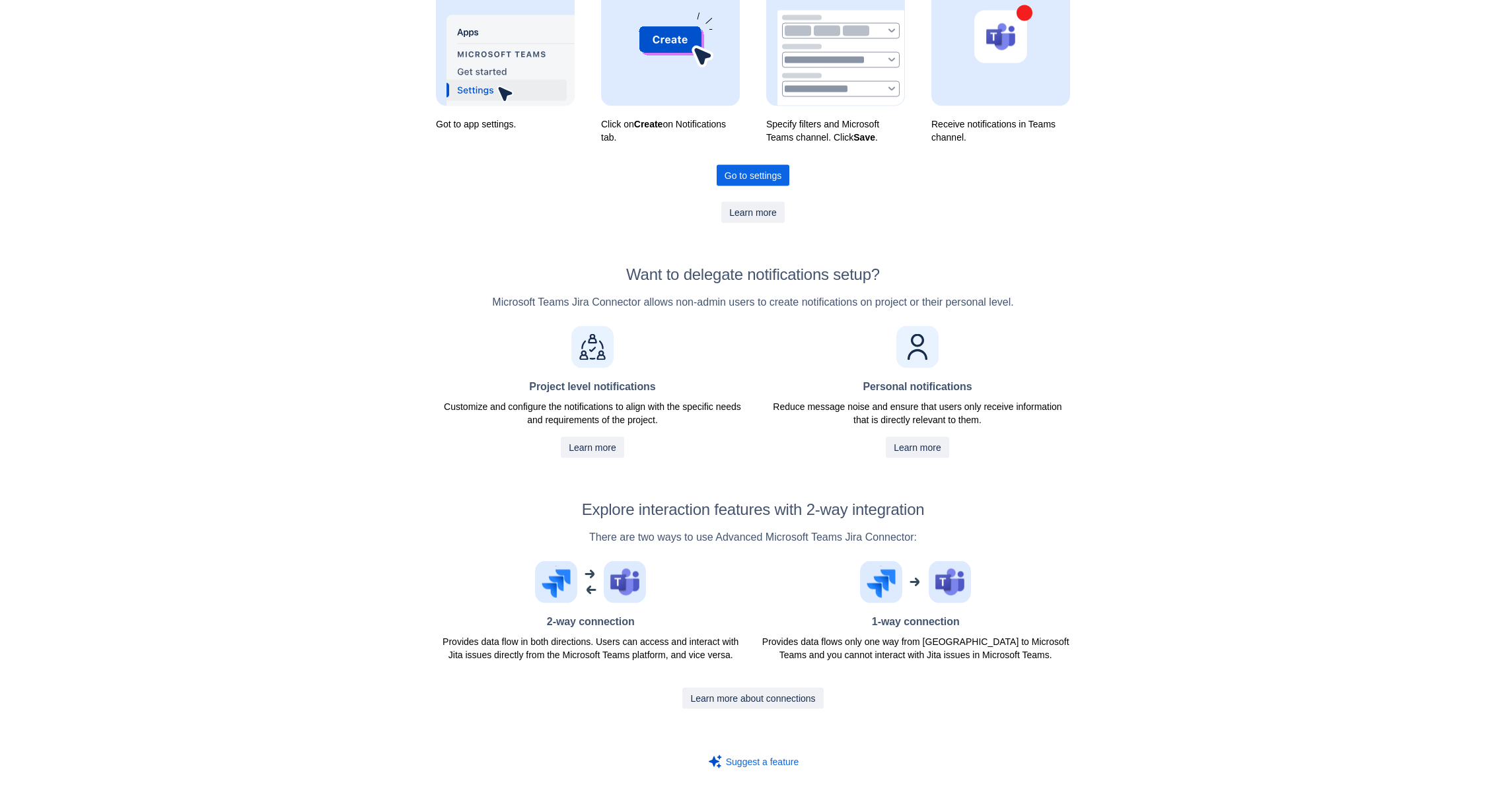
scroll to position [236, 0]
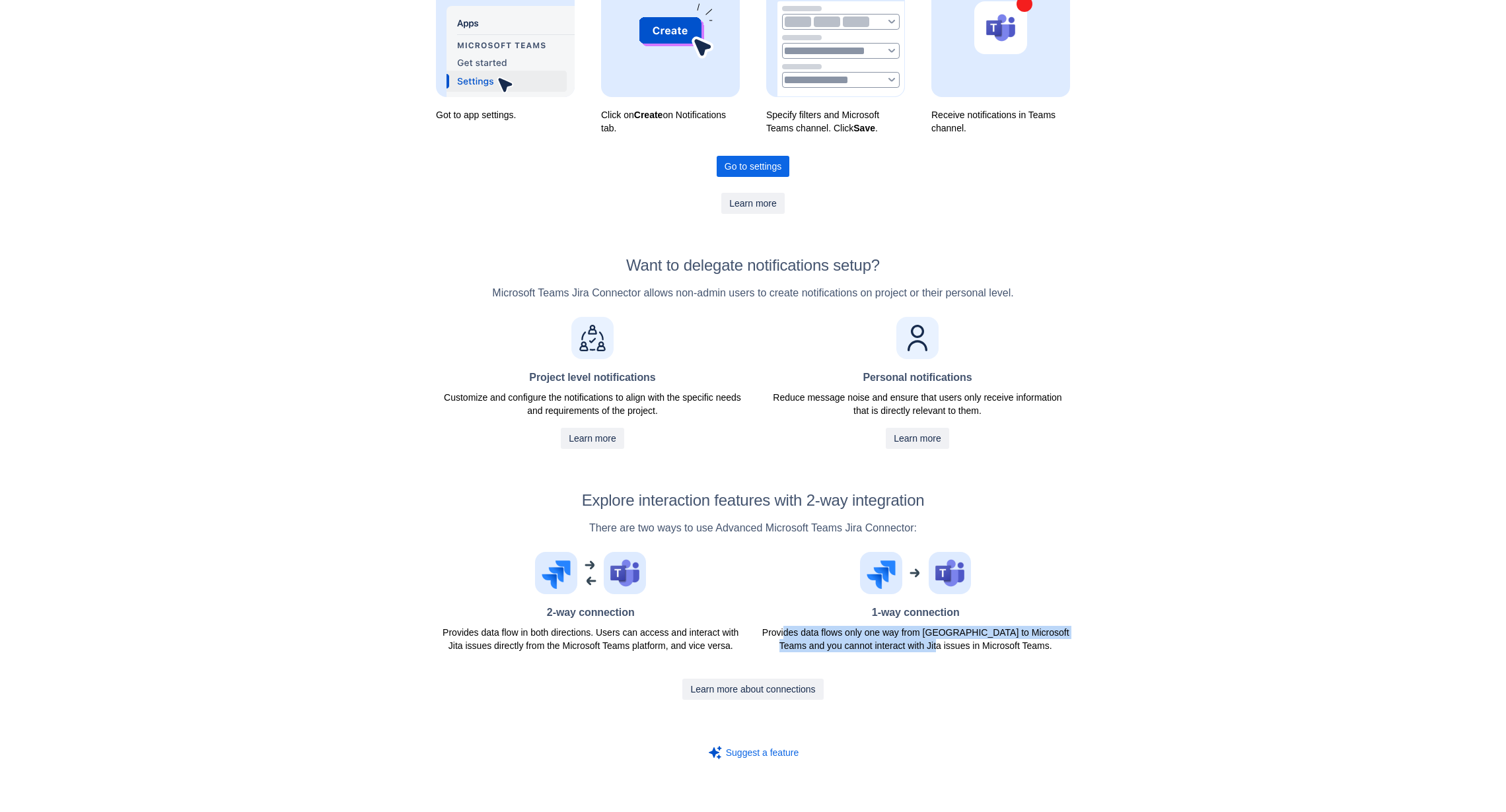
drag, startPoint x: 811, startPoint y: 619, endPoint x: 978, endPoint y: 634, distance: 167.7
click at [978, 634] on p "Provides data flows only one way from [GEOGRAPHIC_DATA] to Microsoft Teams and …" at bounding box center [916, 639] width 309 height 26
click at [1028, 630] on p "Provides data flows only one way from [GEOGRAPHIC_DATA] to Microsoft Teams and …" at bounding box center [916, 639] width 309 height 26
drag, startPoint x: 1056, startPoint y: 628, endPoint x: 783, endPoint y: 619, distance: 273.1
click at [783, 619] on div "2-way connection Provides data flow in both directions. Users can access and in…" at bounding box center [753, 605] width 634 height 105
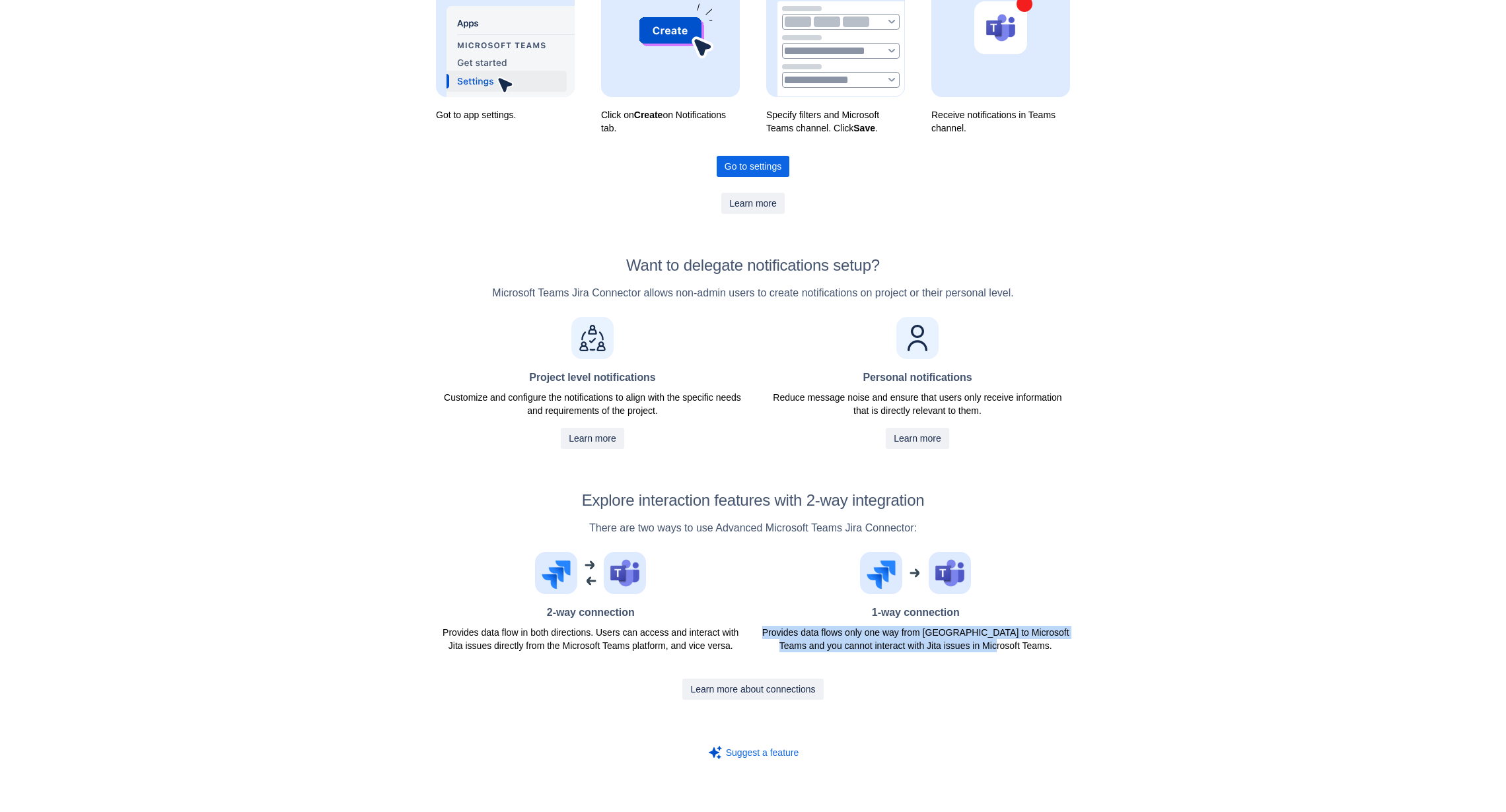
click at [928, 576] on body "Translator Advanced Microsoft Teams Jira Connector by Move Work Forward Read do…" at bounding box center [753, 170] width 1506 height 812
click at [1099, 610] on div "Advanced Microsoft Teams Jira Connector by Move Work Forward Read documentation…" at bounding box center [753, 301] width 1506 height 1048
drag, startPoint x: 1043, startPoint y: 632, endPoint x: 780, endPoint y: 615, distance: 263.5
click at [780, 615] on div "2-way connection Provides data flow in both directions. Users can access and in…" at bounding box center [753, 605] width 634 height 105
click at [921, 576] on body "Translator Advanced Microsoft Teams Jira Connector by Move Work Forward Read do…" at bounding box center [753, 170] width 1506 height 812
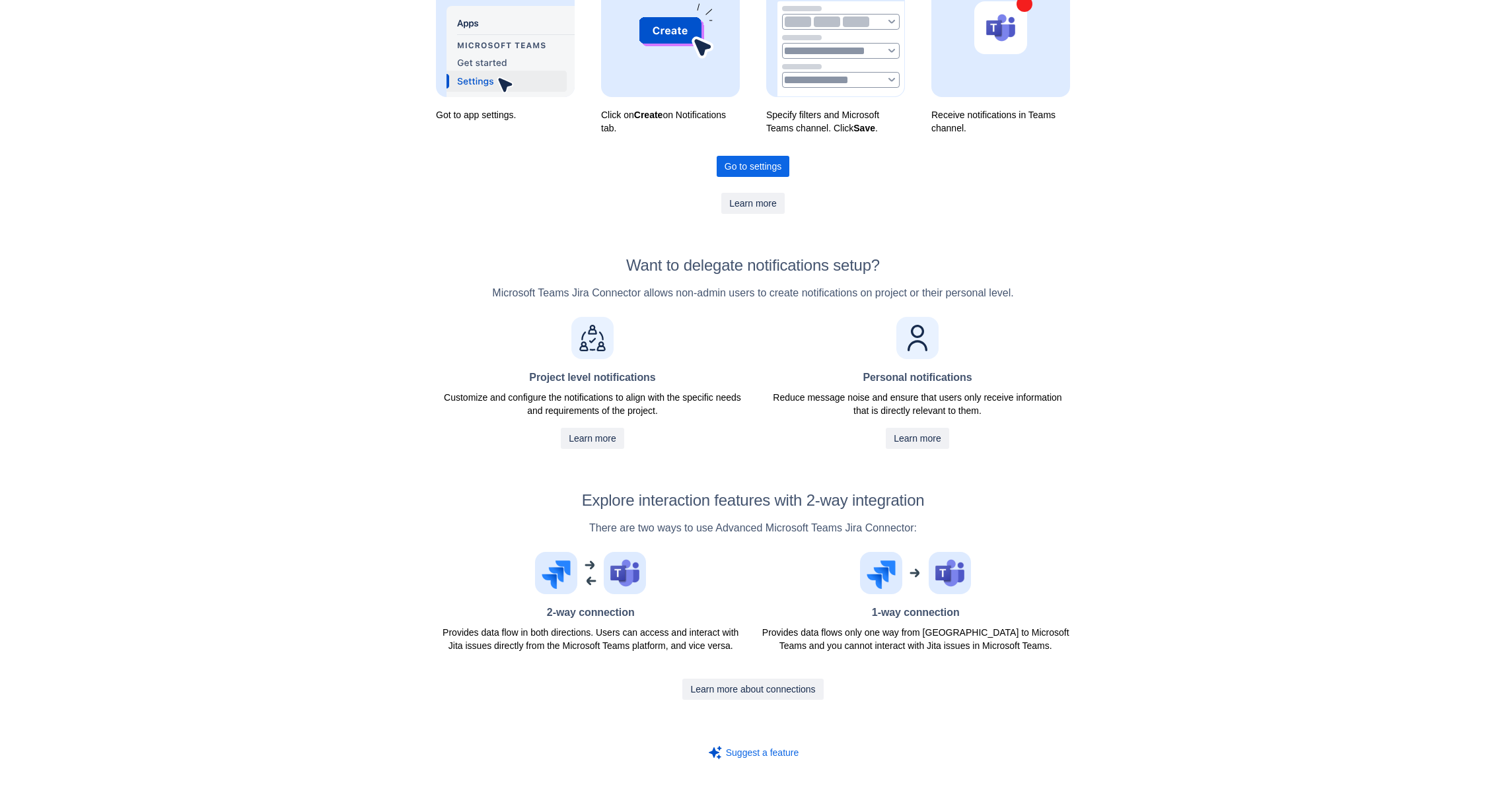
click at [1281, 577] on div "Advanced Microsoft Teams Jira Connector by Move Work Forward Read documentation…" at bounding box center [753, 301] width 1506 height 1048
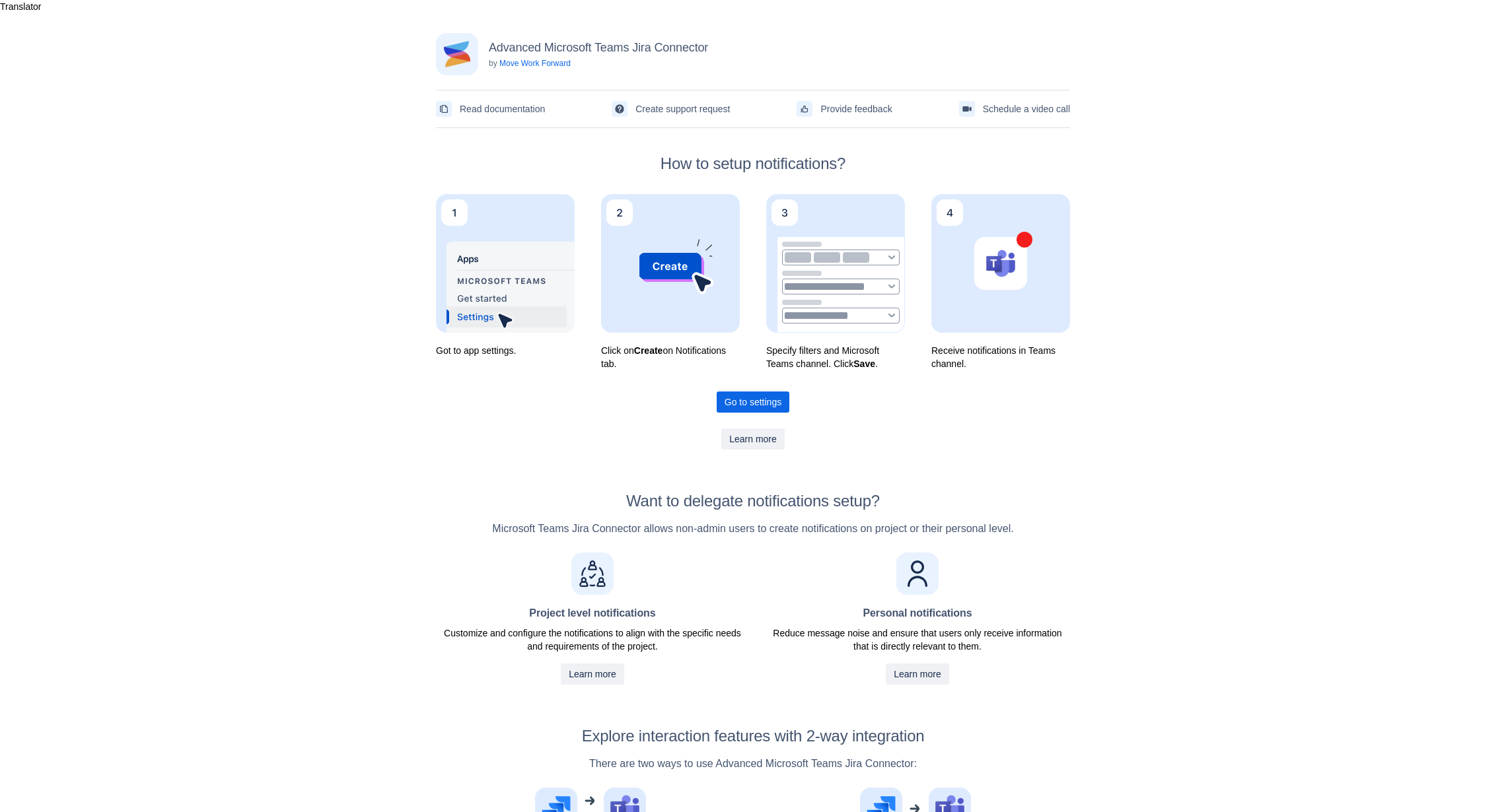
click at [1130, 541] on div "Advanced Microsoft Teams Jira Connector by Move Work Forward Read documentation…" at bounding box center [753, 537] width 1506 height 1048
